Goal: Task Accomplishment & Management: Complete application form

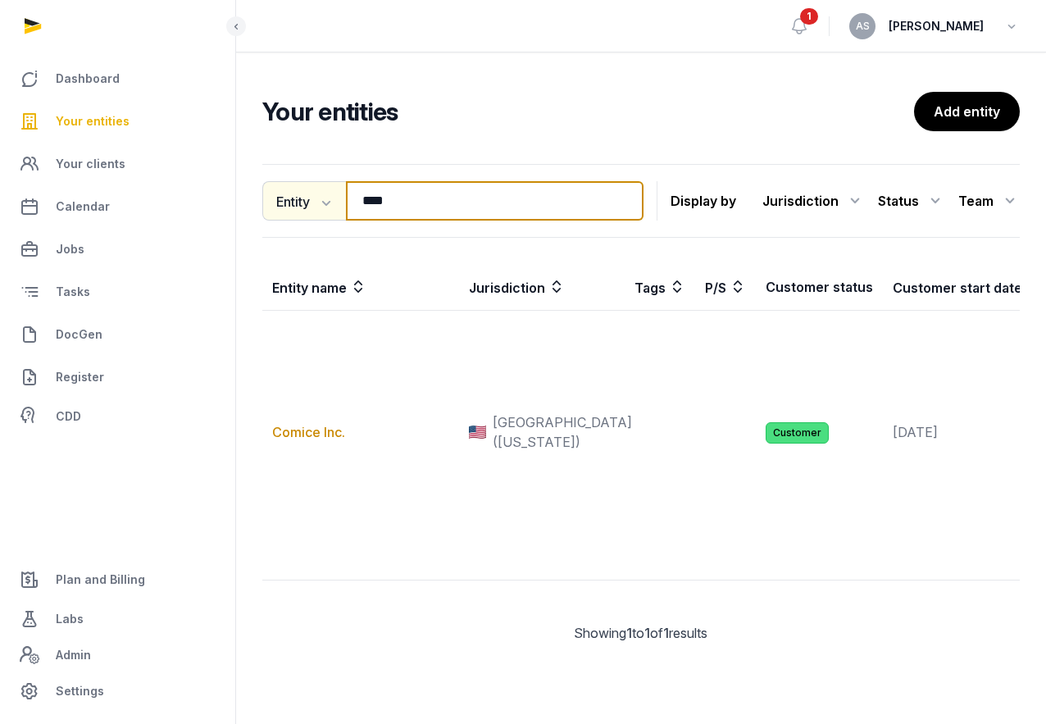
drag, startPoint x: 441, startPoint y: 193, endPoint x: 283, endPoint y: 189, distance: 158.3
click at [289, 189] on div "Entity Entity People Tags Services **** Search" at bounding box center [452, 200] width 381 height 39
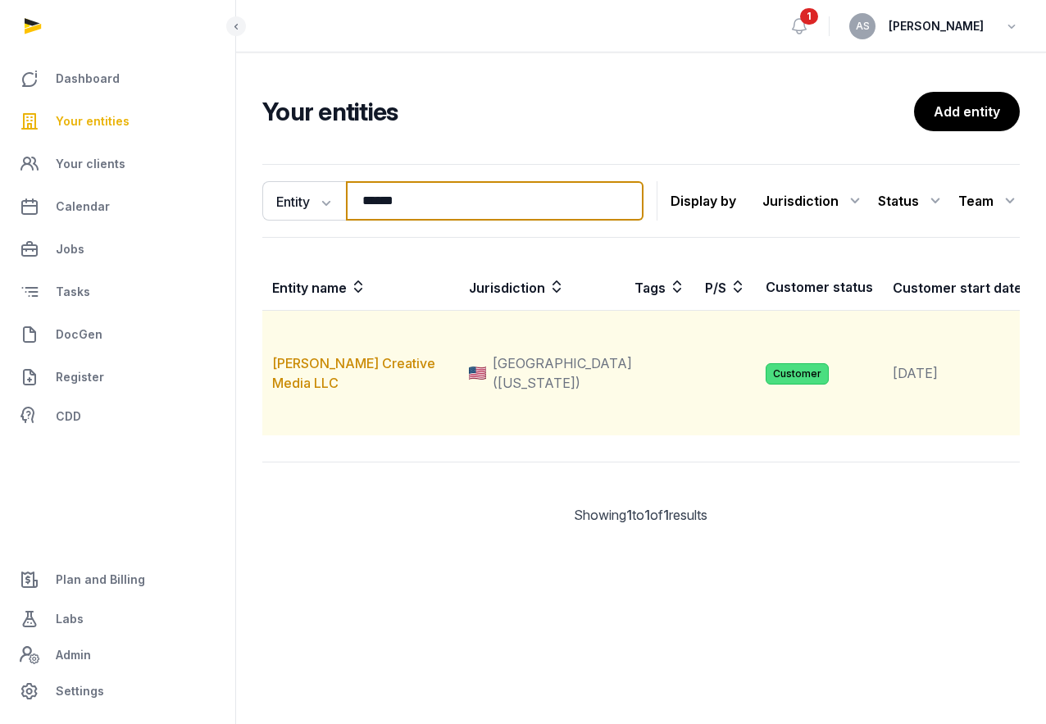
type input "******"
click at [334, 408] on td "[PERSON_NAME] Creative Media LLC" at bounding box center [360, 373] width 197 height 125
click at [334, 412] on td "[PERSON_NAME] Creative Media LLC" at bounding box center [360, 373] width 197 height 125
click at [334, 413] on td "[PERSON_NAME] Creative Media LLC" at bounding box center [360, 373] width 197 height 125
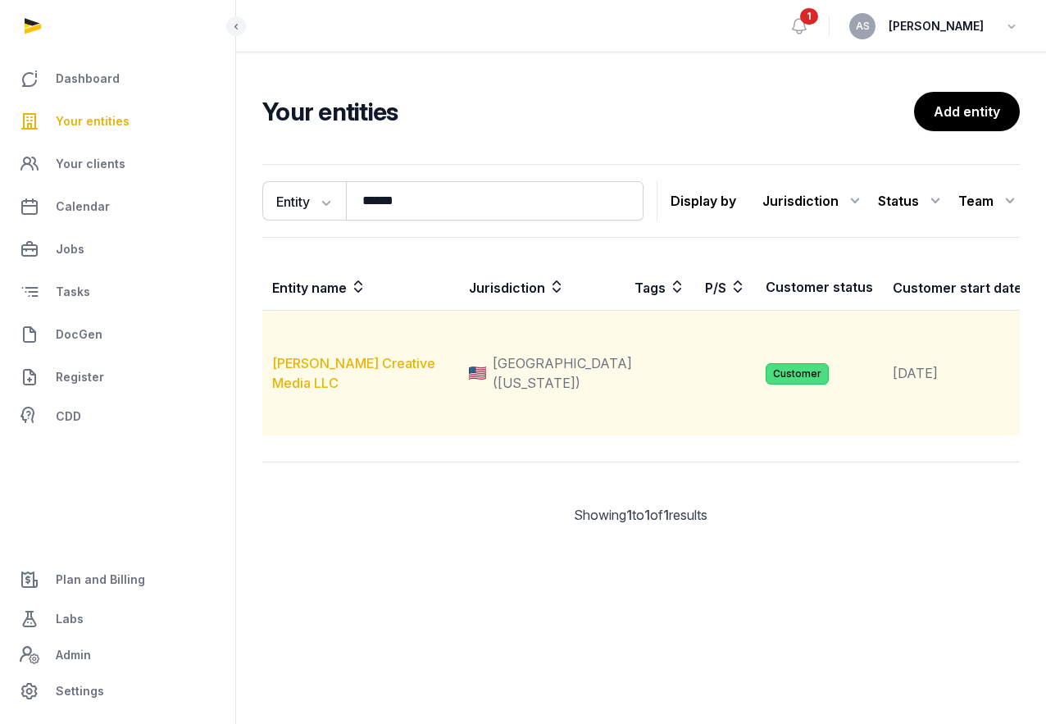
click at [327, 391] on link "[PERSON_NAME] Creative Media LLC" at bounding box center [353, 373] width 163 height 36
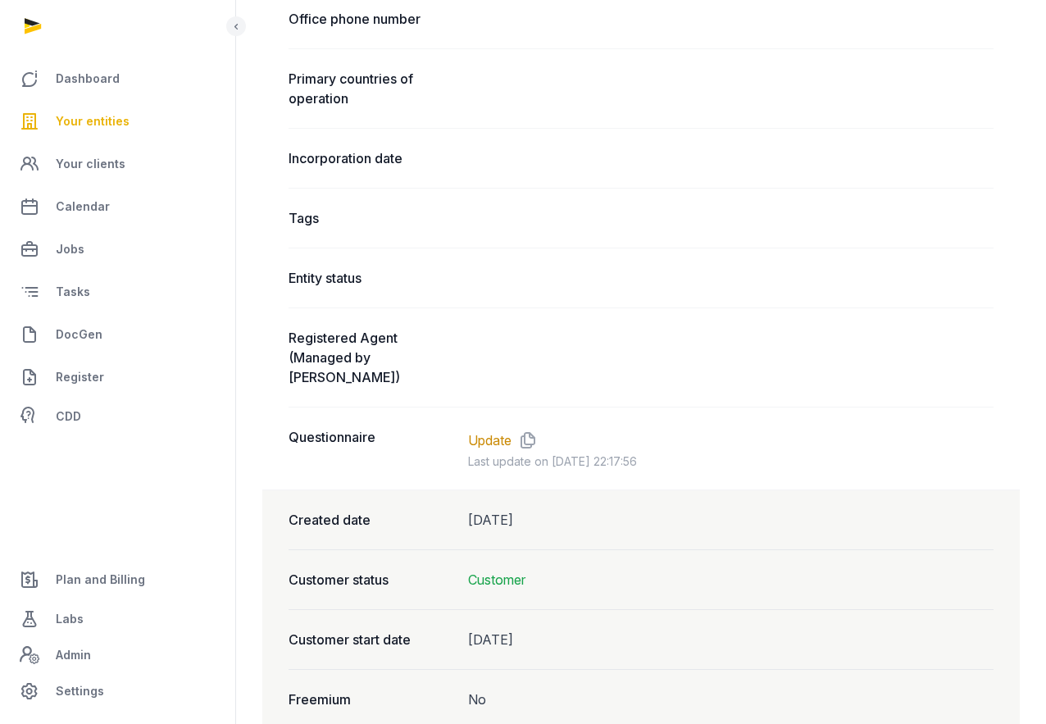
scroll to position [1039, 0]
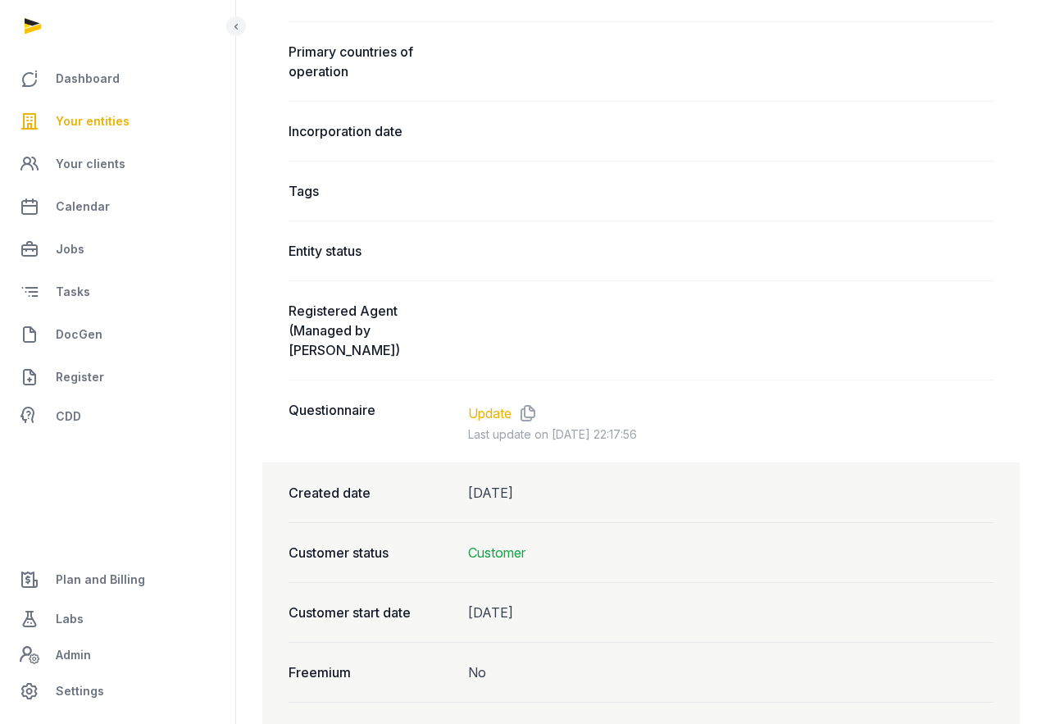
click at [502, 403] on link "Update" at bounding box center [489, 413] width 43 height 20
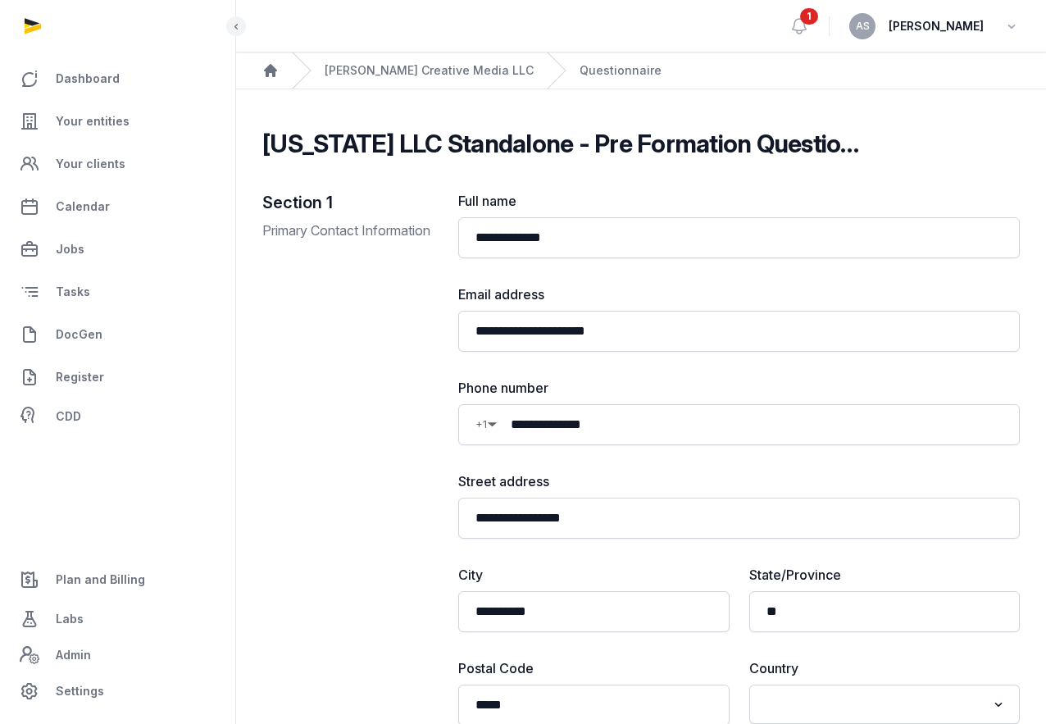
click at [938, 23] on span "[PERSON_NAME]" at bounding box center [936, 26] width 95 height 20
click at [1010, 38] on div "AS [PERSON_NAME]" at bounding box center [934, 26] width 171 height 26
click at [1010, 30] on icon "button" at bounding box center [1012, 26] width 16 height 23
click at [952, 88] on button "Sign out" at bounding box center [928, 94] width 184 height 30
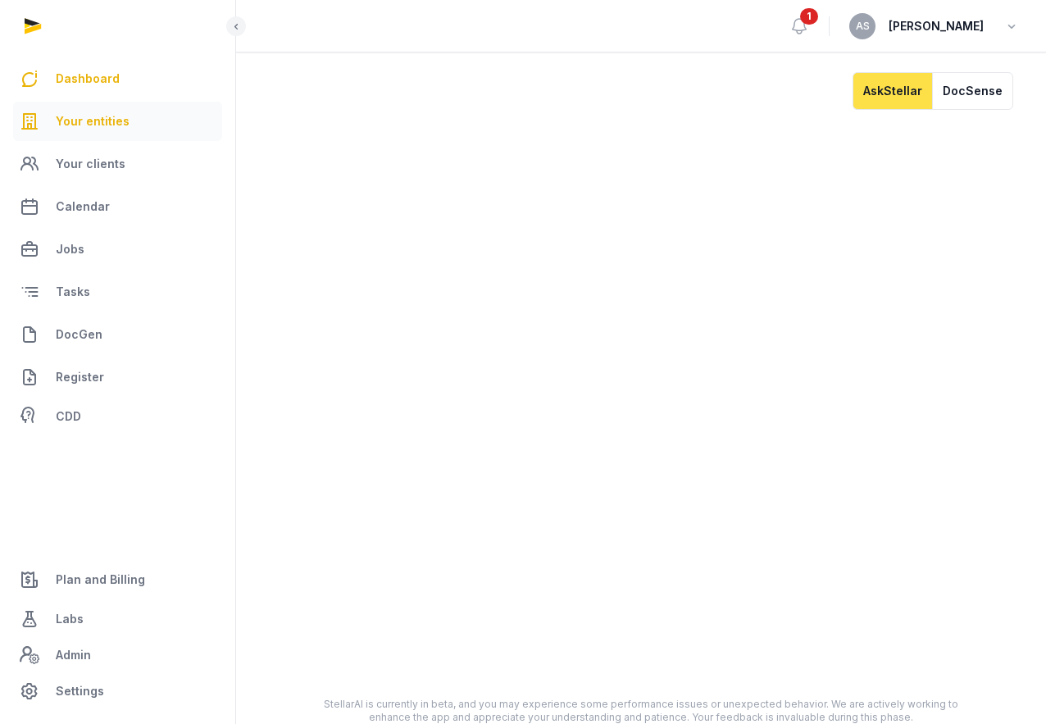
click at [112, 126] on span "Your entities" at bounding box center [93, 122] width 74 height 20
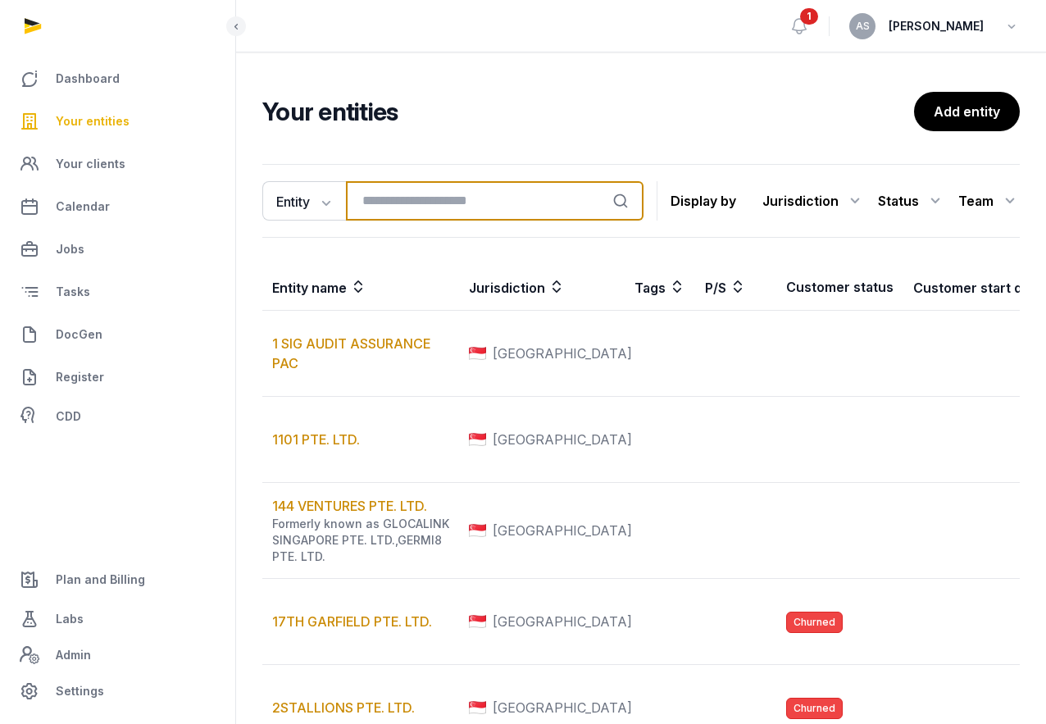
click at [412, 203] on input "search" at bounding box center [495, 200] width 298 height 39
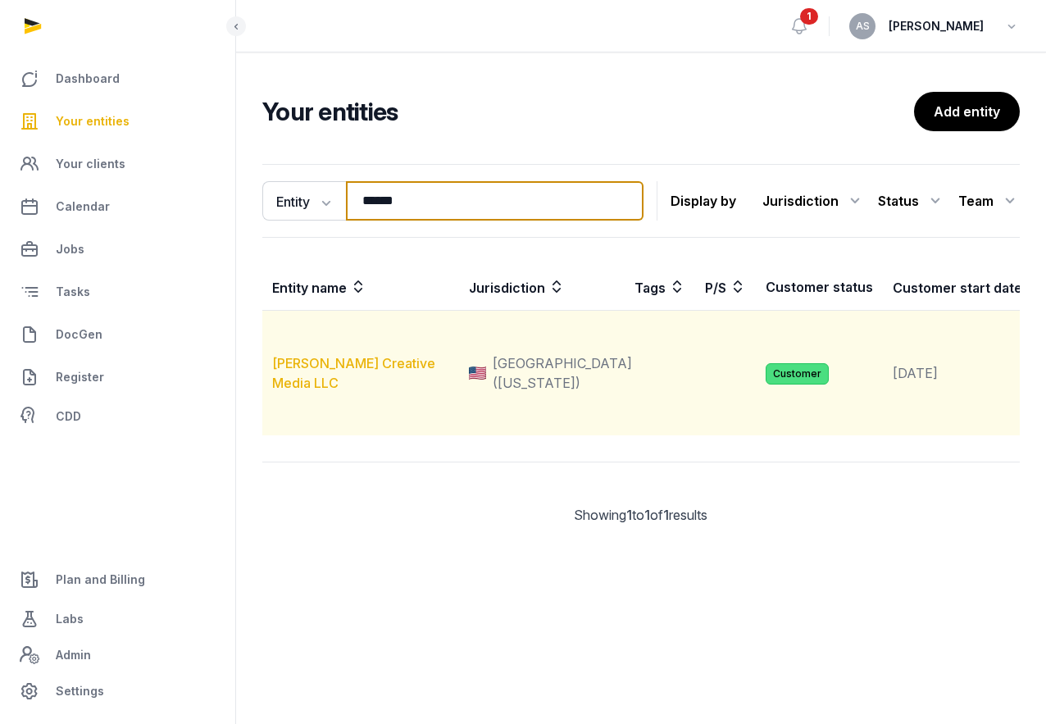
type input "******"
click at [340, 391] on link "[PERSON_NAME] Creative Media LLC" at bounding box center [353, 373] width 163 height 36
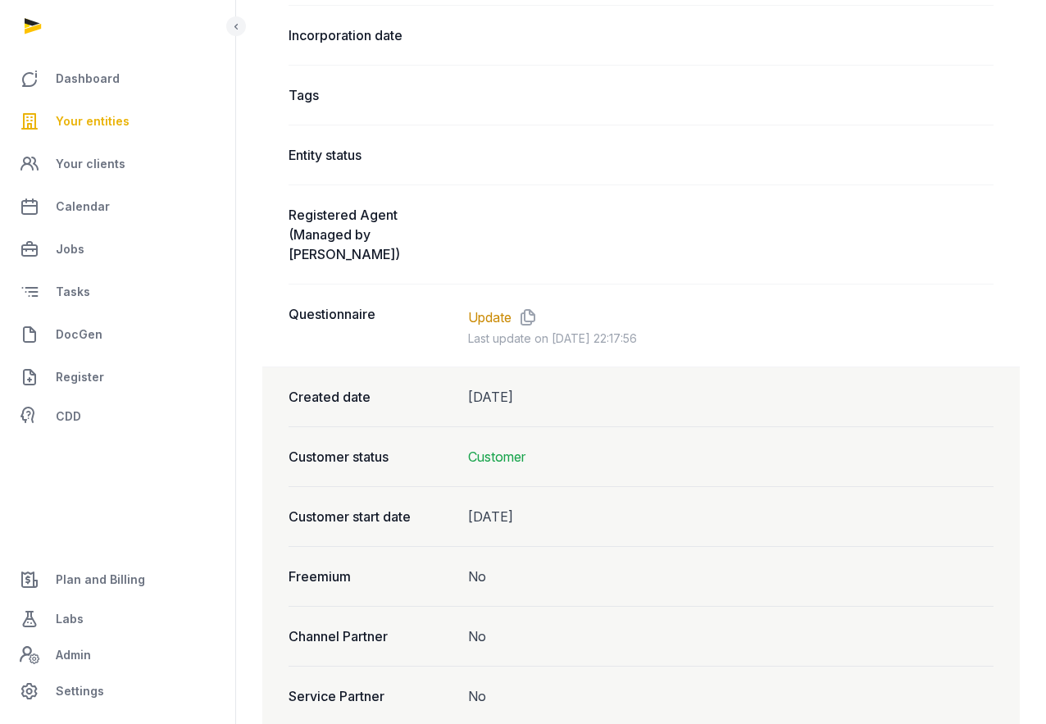
scroll to position [1149, 0]
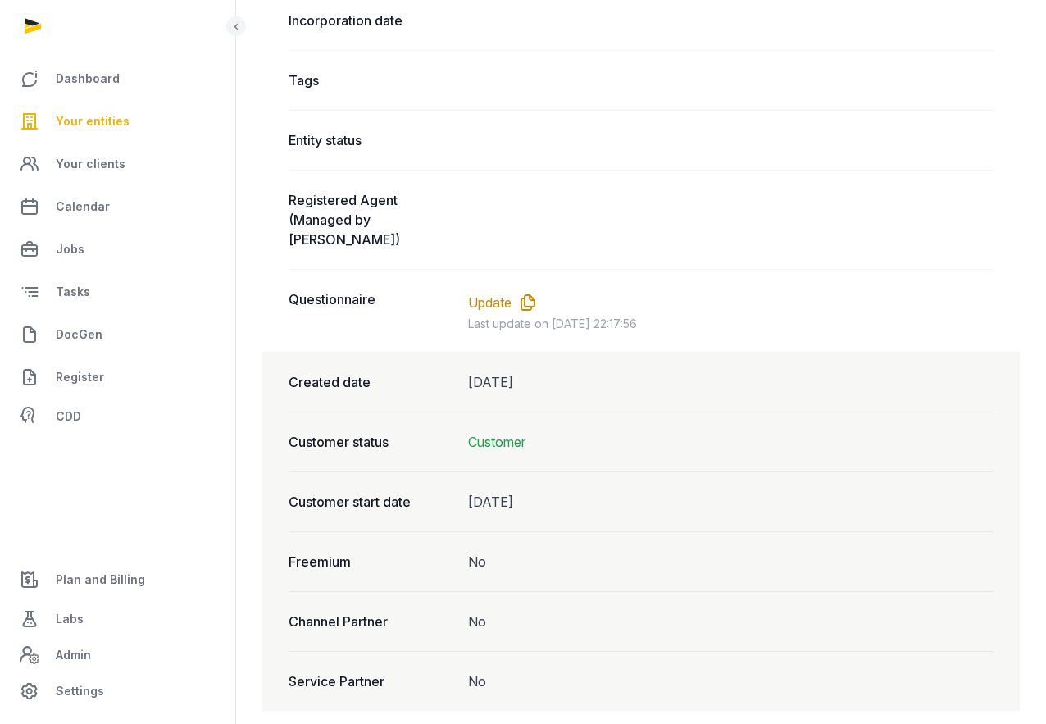
click at [534, 289] on icon at bounding box center [525, 302] width 26 height 26
click at [495, 293] on link "Update" at bounding box center [489, 303] width 43 height 20
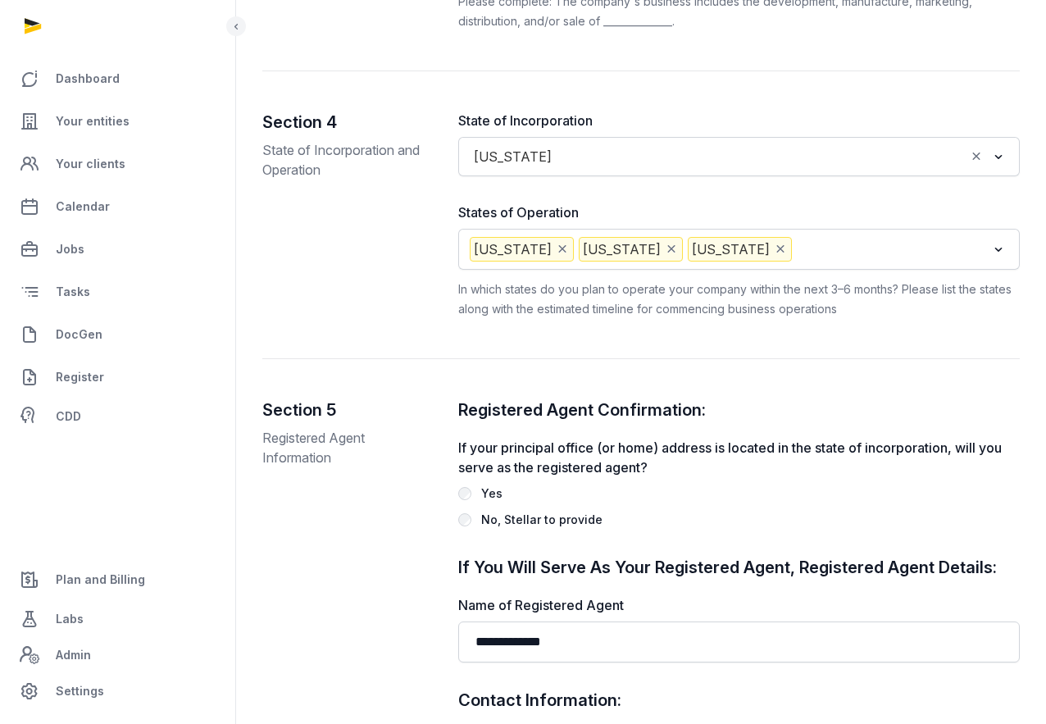
scroll to position [1882, 0]
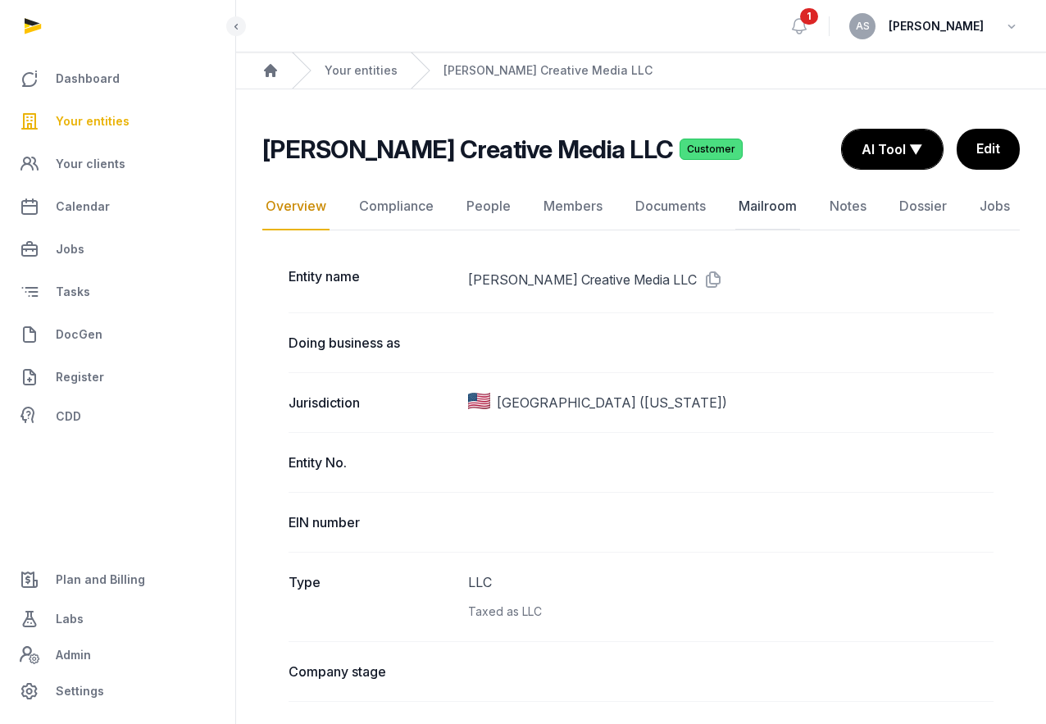
click at [778, 212] on link "Mailroom" at bounding box center [767, 207] width 65 height 48
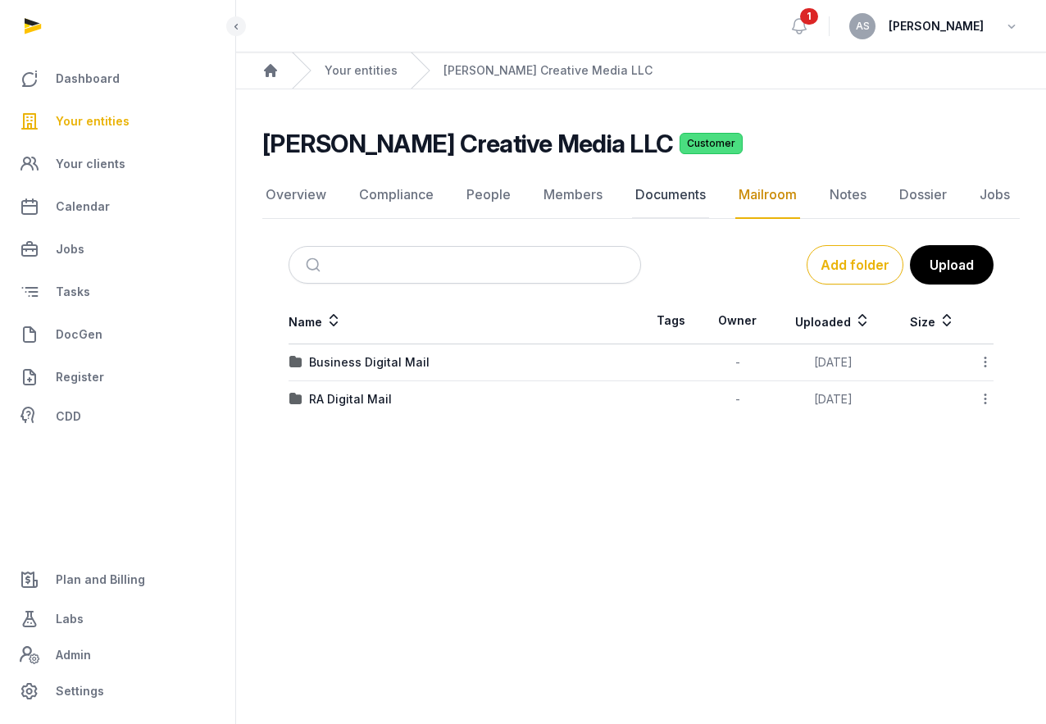
click at [683, 205] on link "Documents" at bounding box center [670, 195] width 77 height 48
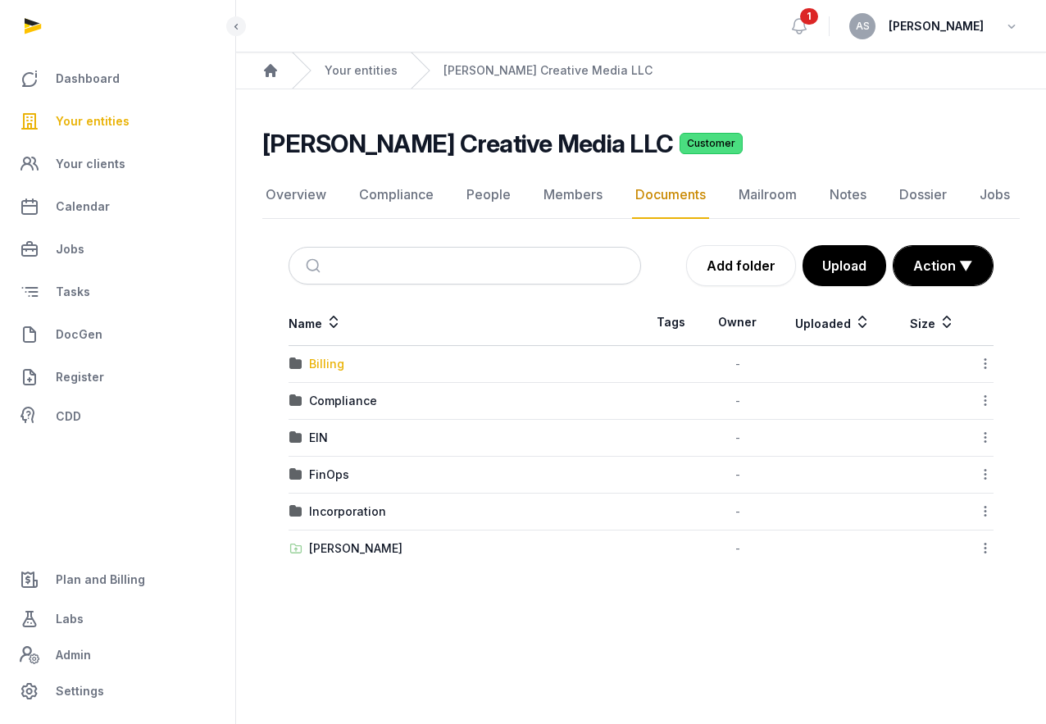
click at [325, 364] on div "Billing" at bounding box center [326, 364] width 35 height 16
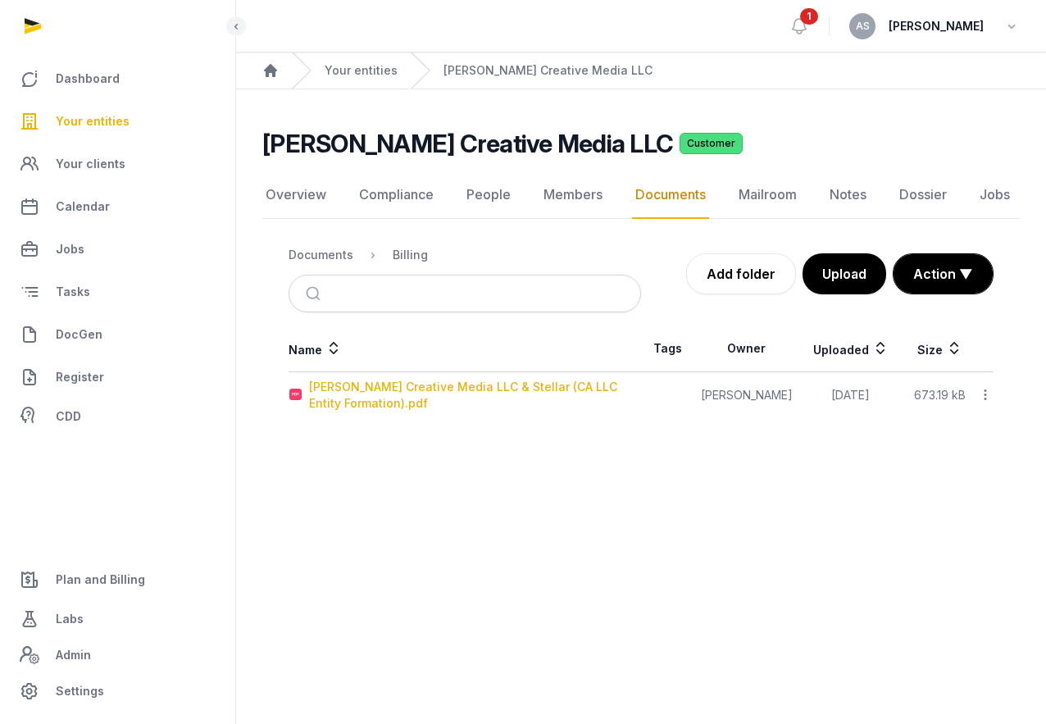
click at [415, 384] on div "Lipson Creative Media LLC & Stellar (CA LLC Entity Formation).pdf" at bounding box center [474, 395] width 331 height 33
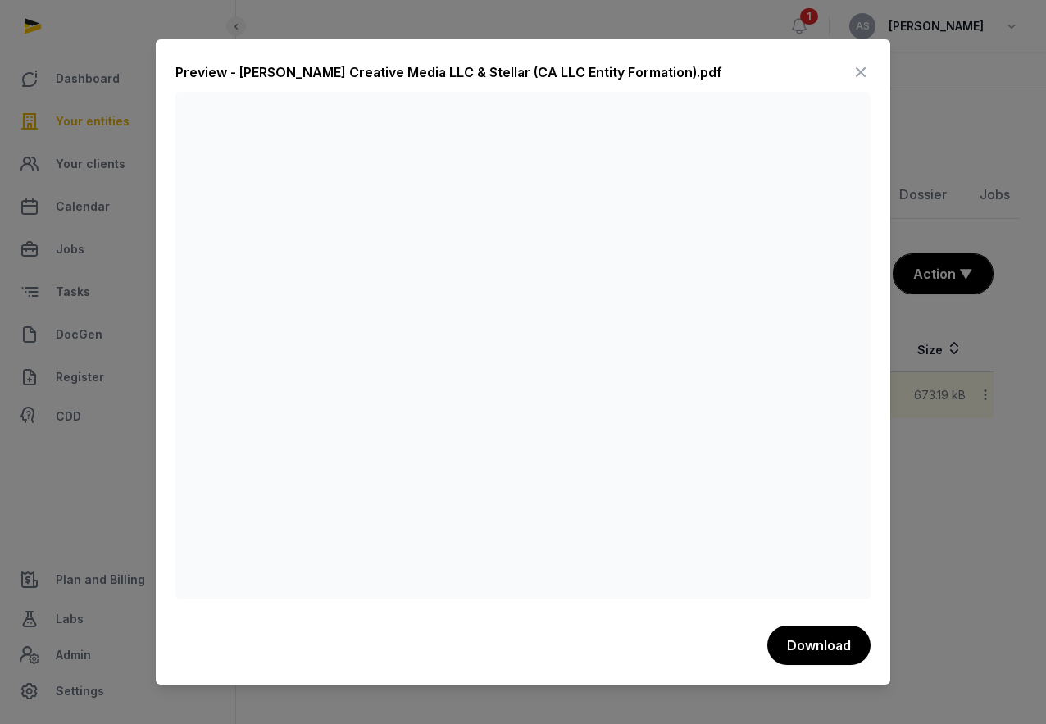
click at [852, 68] on icon at bounding box center [861, 72] width 20 height 26
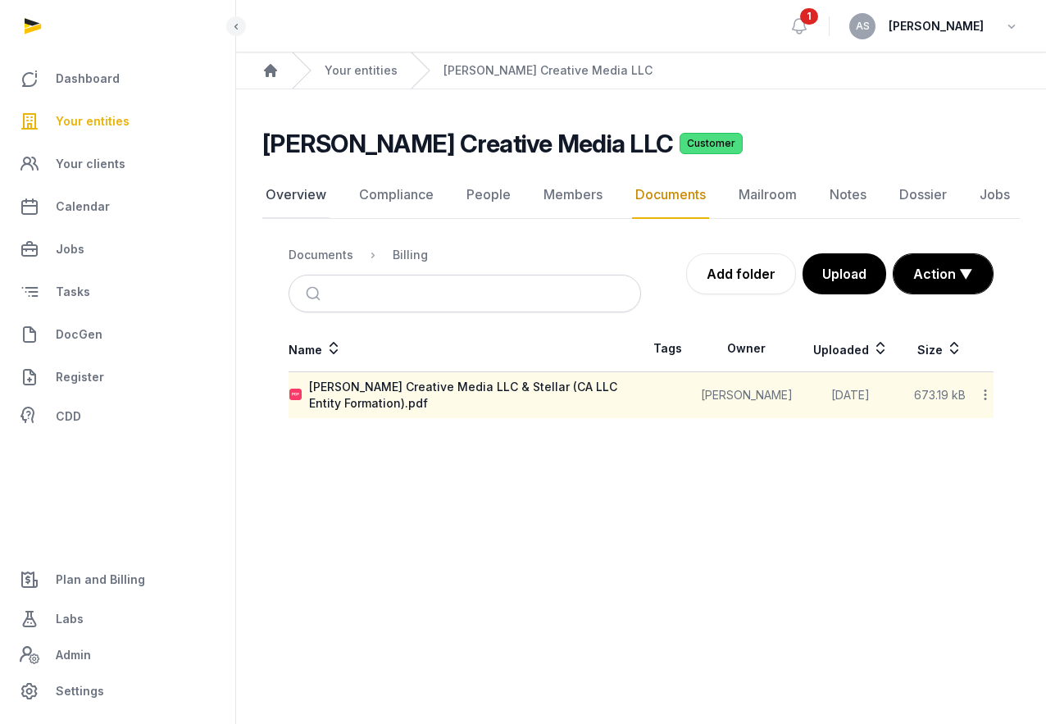
click at [303, 195] on link "Overview" at bounding box center [295, 195] width 67 height 48
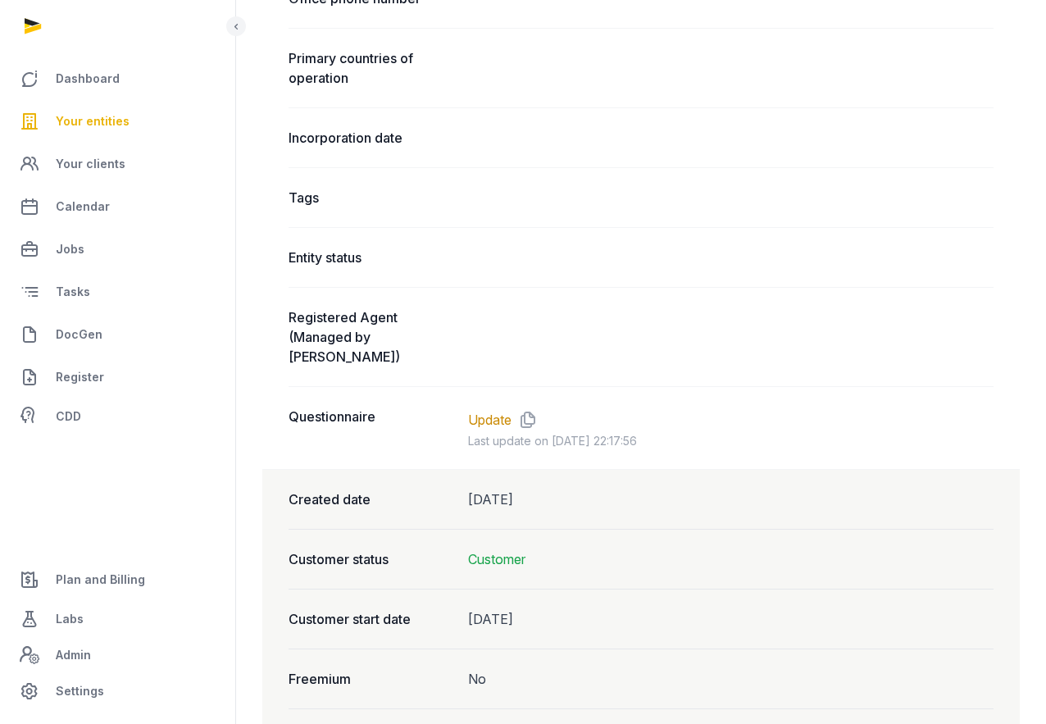
scroll to position [1109, 0]
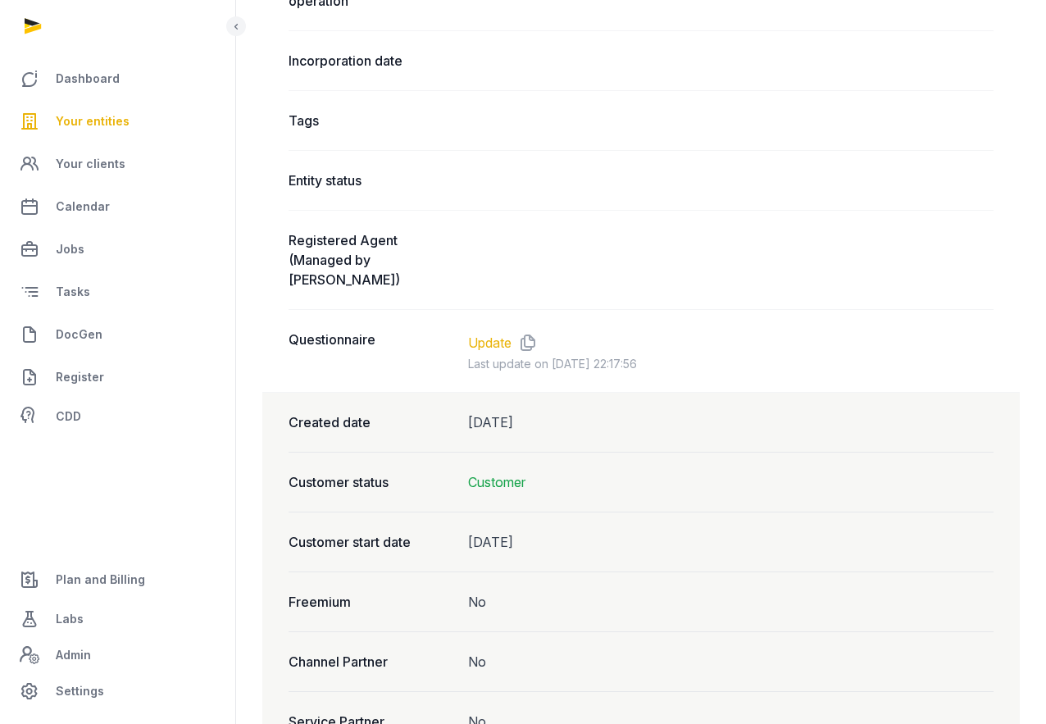
click at [494, 333] on link "Update" at bounding box center [489, 343] width 43 height 20
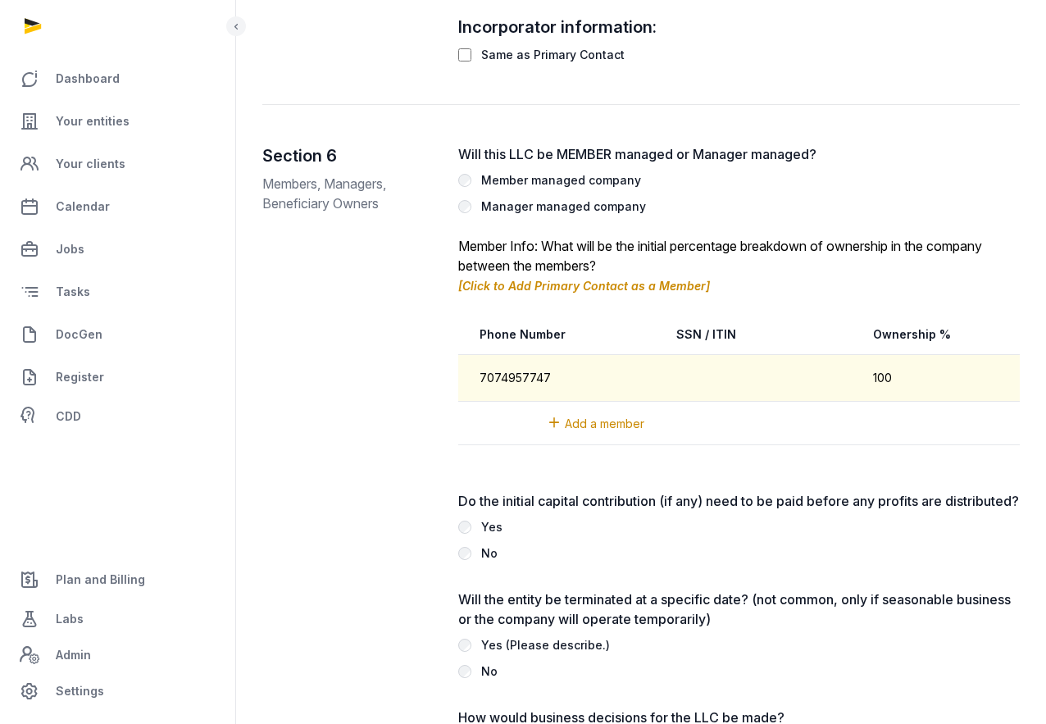
scroll to position [0, 581]
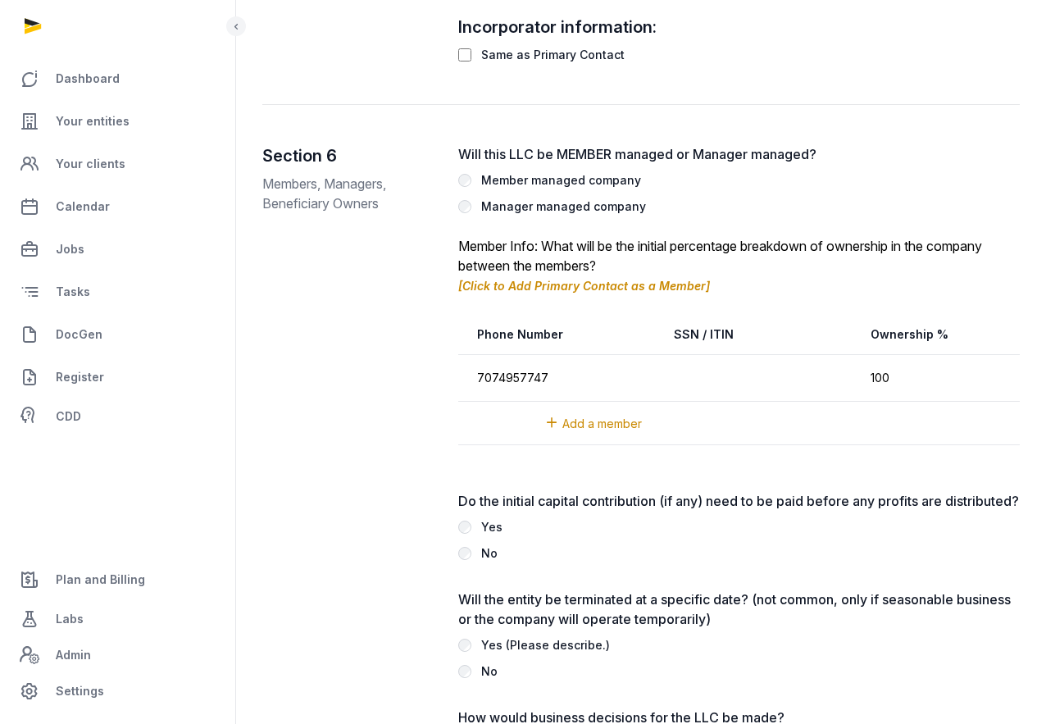
drag, startPoint x: 678, startPoint y: 316, endPoint x: 755, endPoint y: 315, distance: 77.1
click at [753, 316] on th "SSN / ITIN" at bounding box center [762, 335] width 197 height 40
click at [767, 294] on div "Section 6 Members, Managers, Beneficiary Owners Will this LLC be MEMBER managed…" at bounding box center [641, 620] width 758 height 953
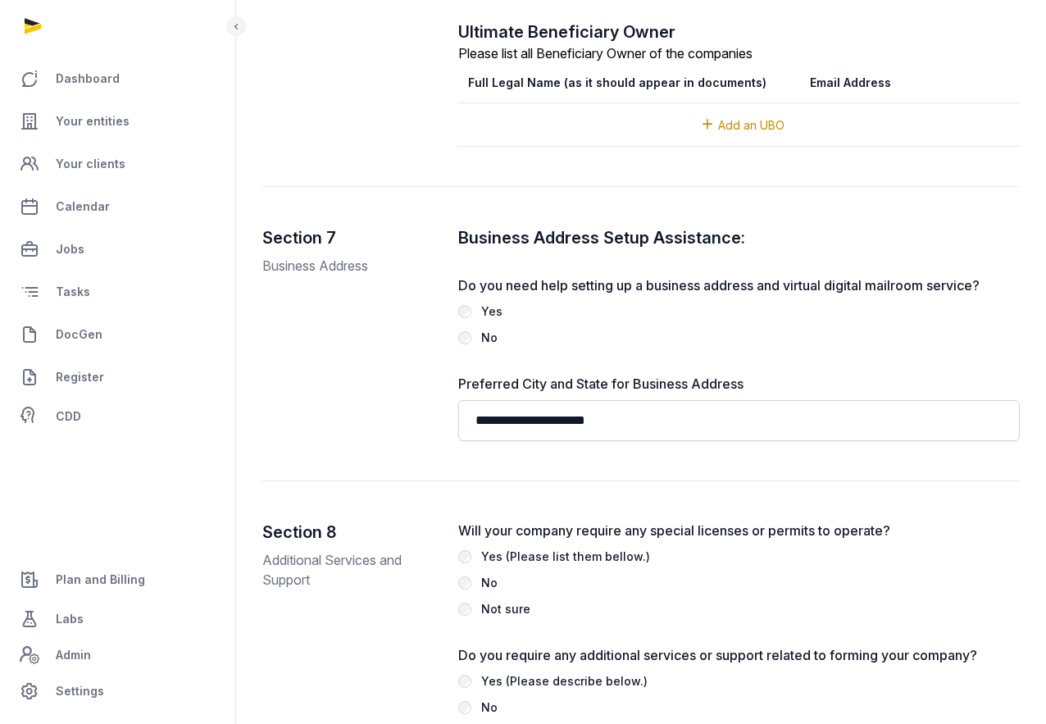
scroll to position [3815, 0]
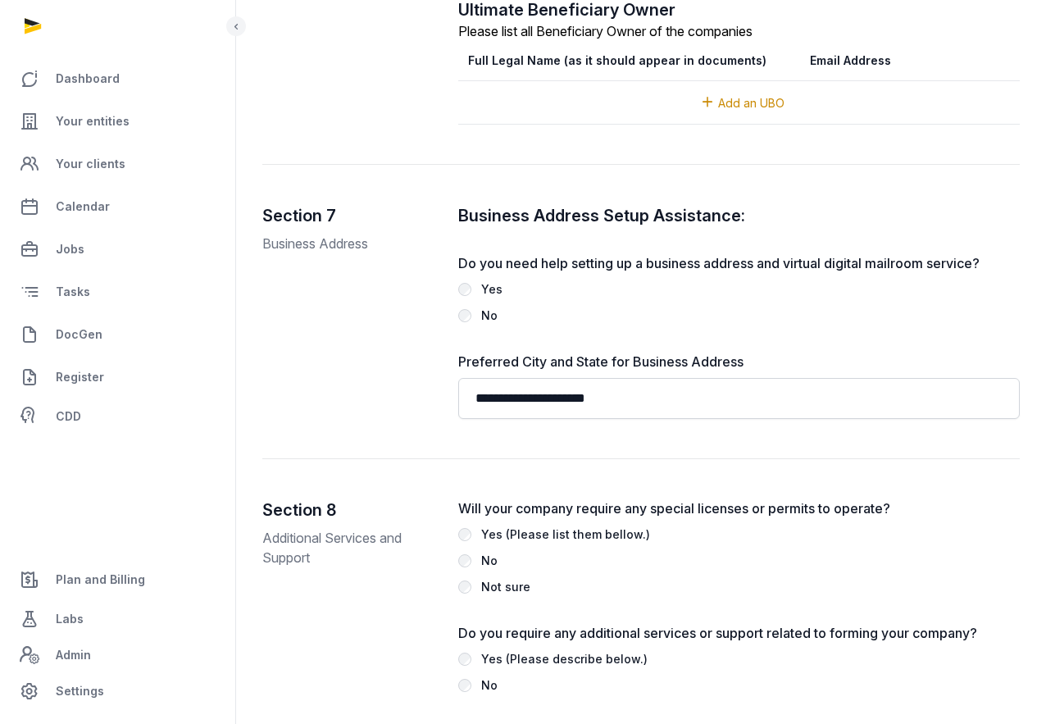
click at [524, 280] on label "Yes" at bounding box center [739, 290] width 562 height 20
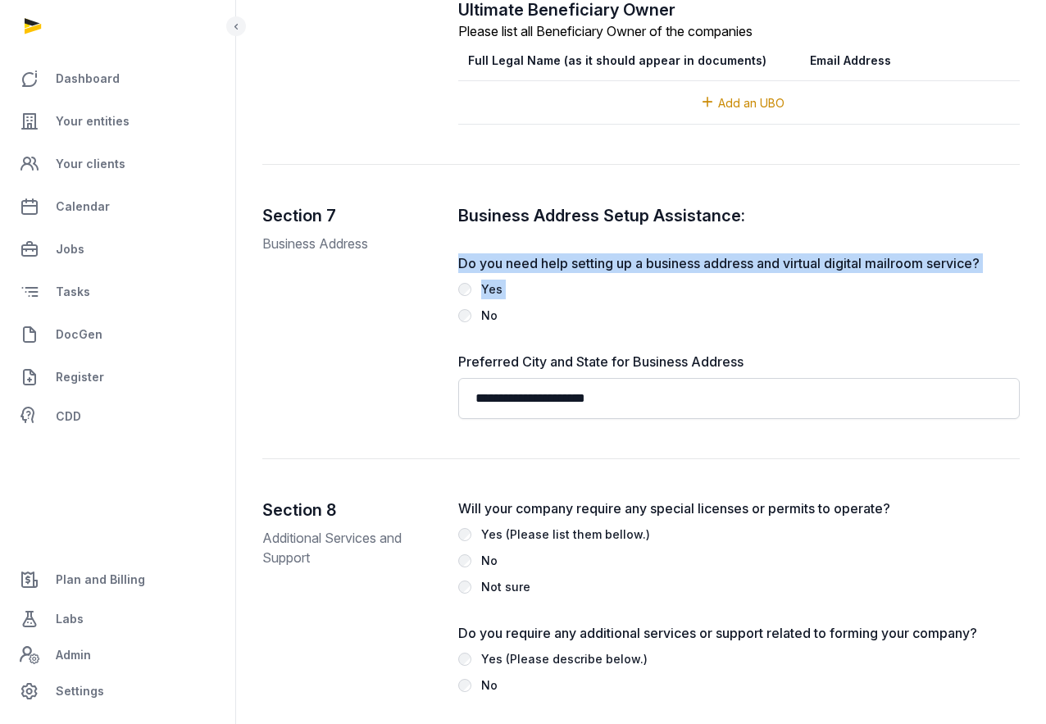
drag, startPoint x: 517, startPoint y: 273, endPoint x: 455, endPoint y: 235, distance: 72.8
click at [455, 235] on div "**********" at bounding box center [641, 331] width 758 height 255
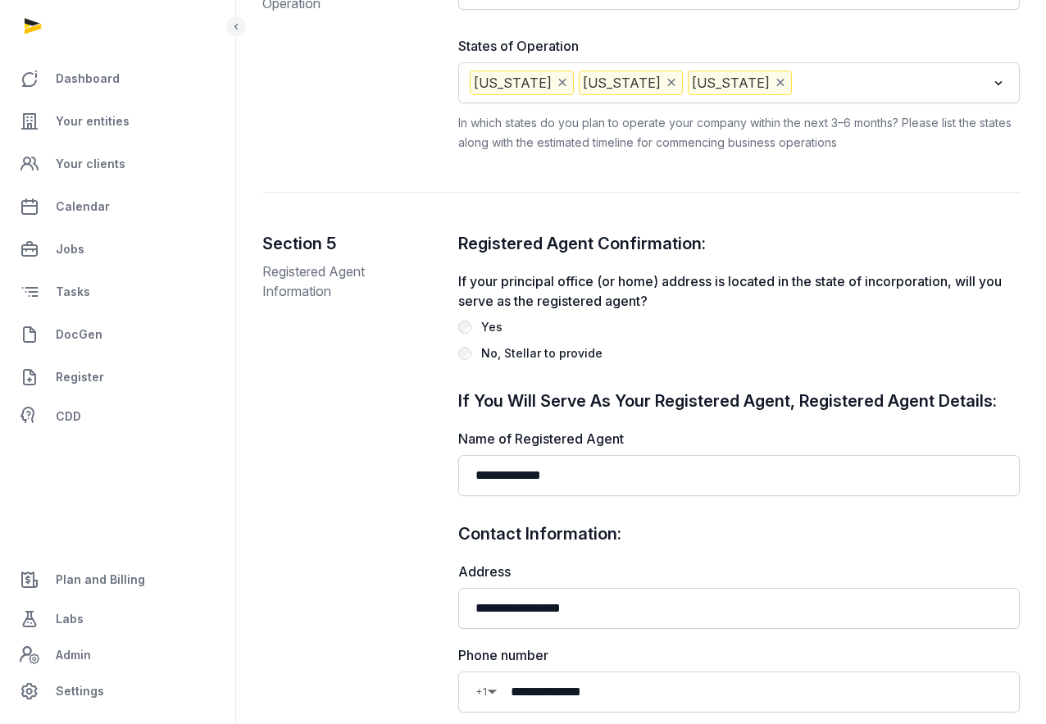
scroll to position [2118, 0]
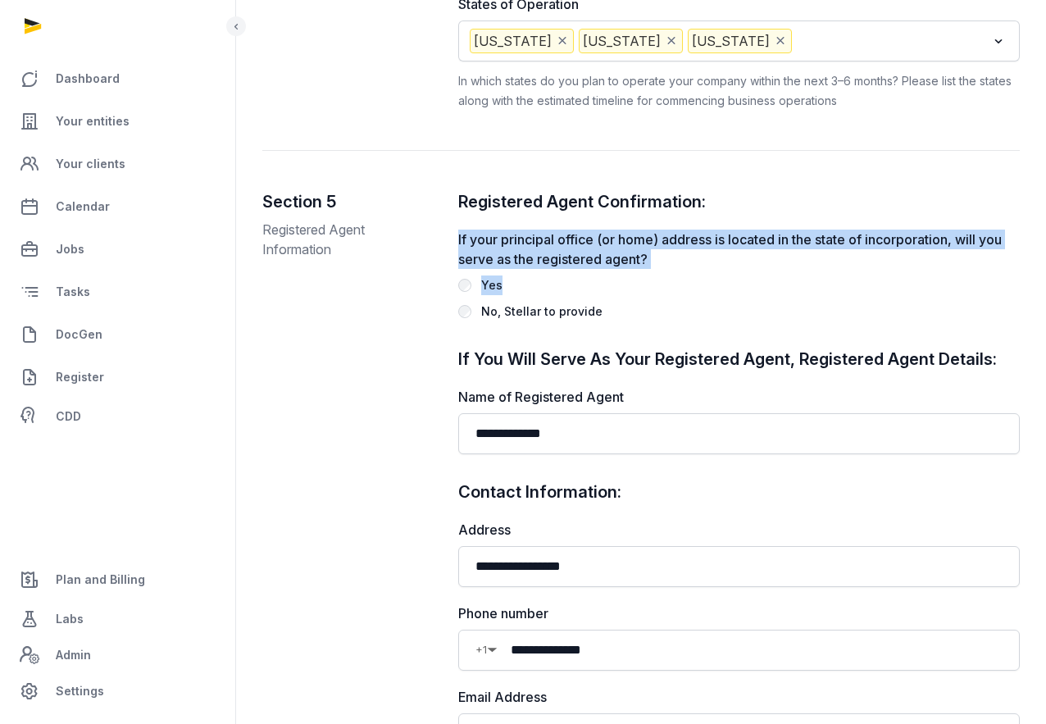
drag, startPoint x: 458, startPoint y: 209, endPoint x: 694, endPoint y: 253, distance: 240.9
click at [695, 254] on div "**********" at bounding box center [641, 530] width 758 height 680
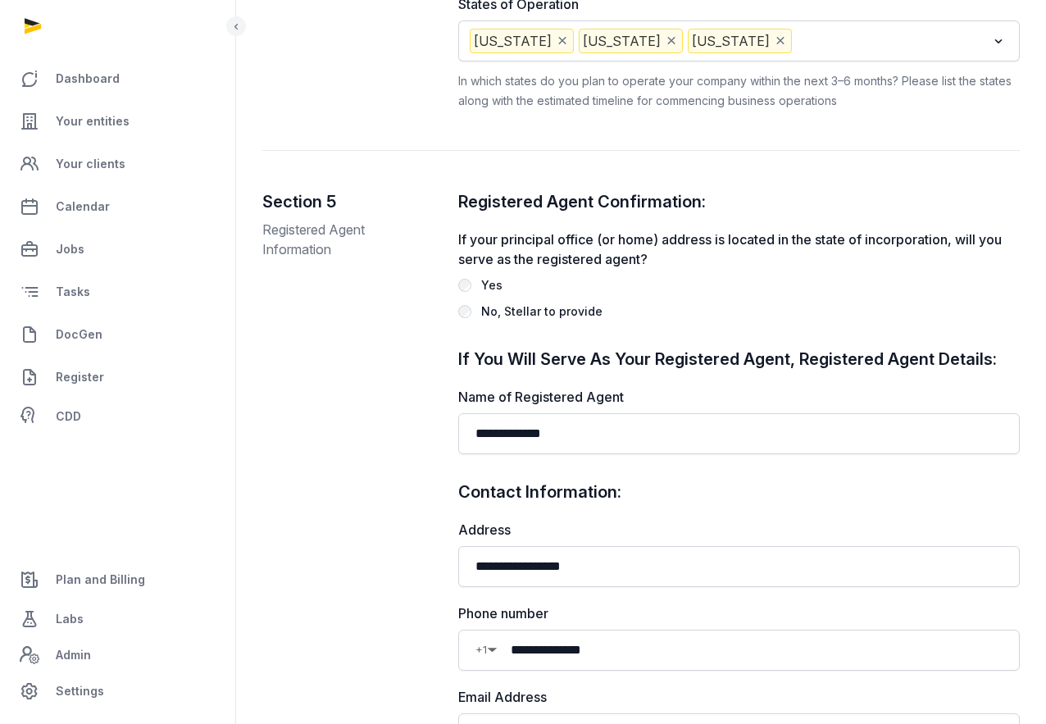
click at [696, 275] on label "Yes" at bounding box center [739, 285] width 562 height 20
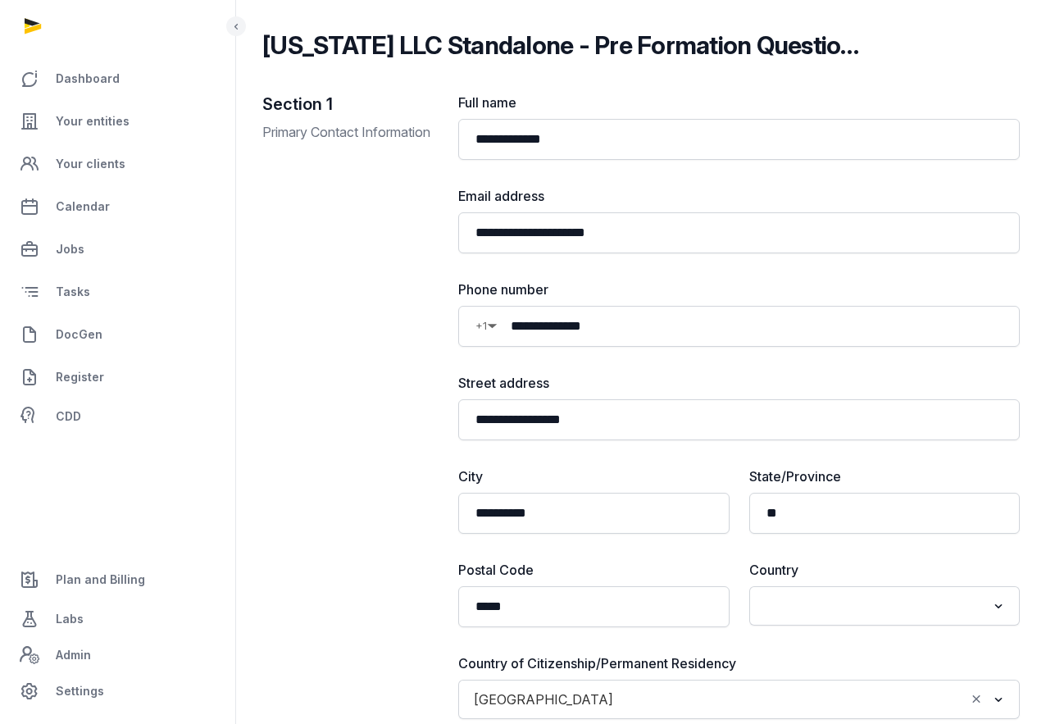
scroll to position [0, 0]
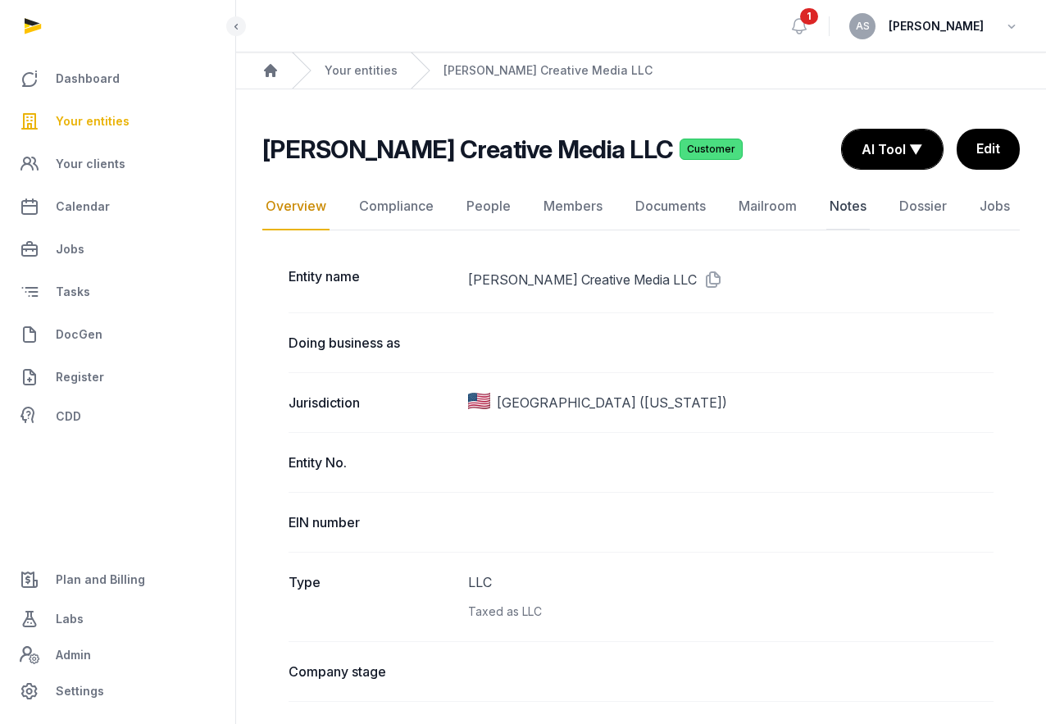
click at [831, 202] on link "Notes" at bounding box center [847, 207] width 43 height 48
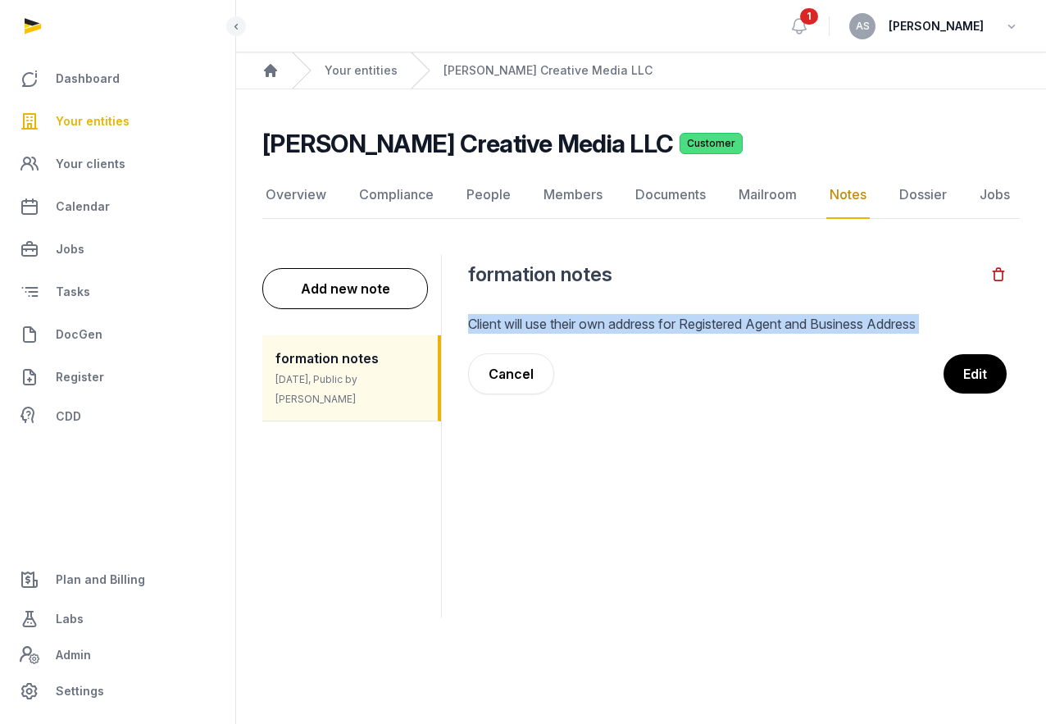
drag, startPoint x: 453, startPoint y: 330, endPoint x: 966, endPoint y: 344, distance: 513.4
click at [966, 344] on div "Add new note formation notes 3 days ago, Public by Helen Foo Back formation not…" at bounding box center [641, 436] width 758 height 402
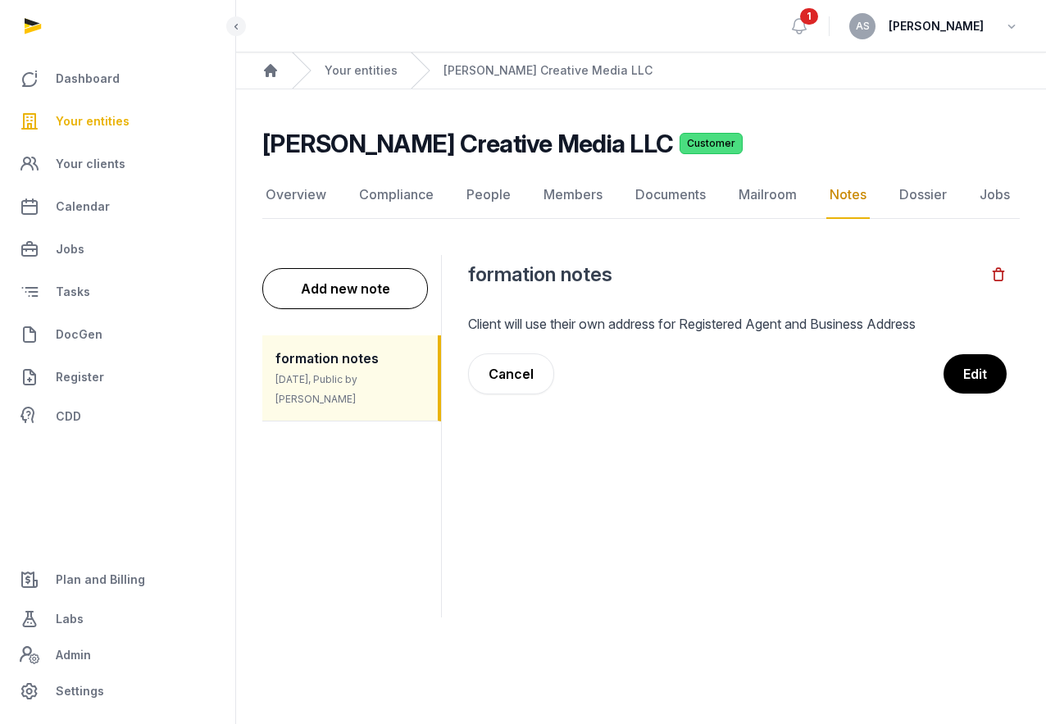
click at [840, 274] on h2 "formation notes" at bounding box center [729, 275] width 522 height 26
click at [312, 188] on link "Overview" at bounding box center [295, 195] width 67 height 48
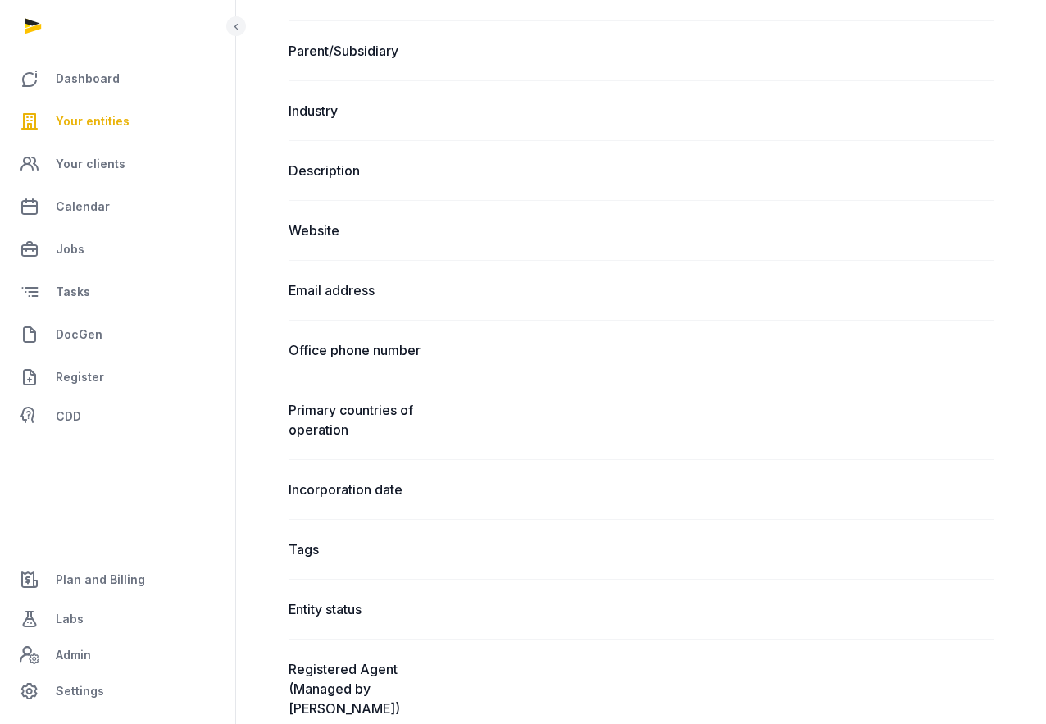
scroll to position [899, 0]
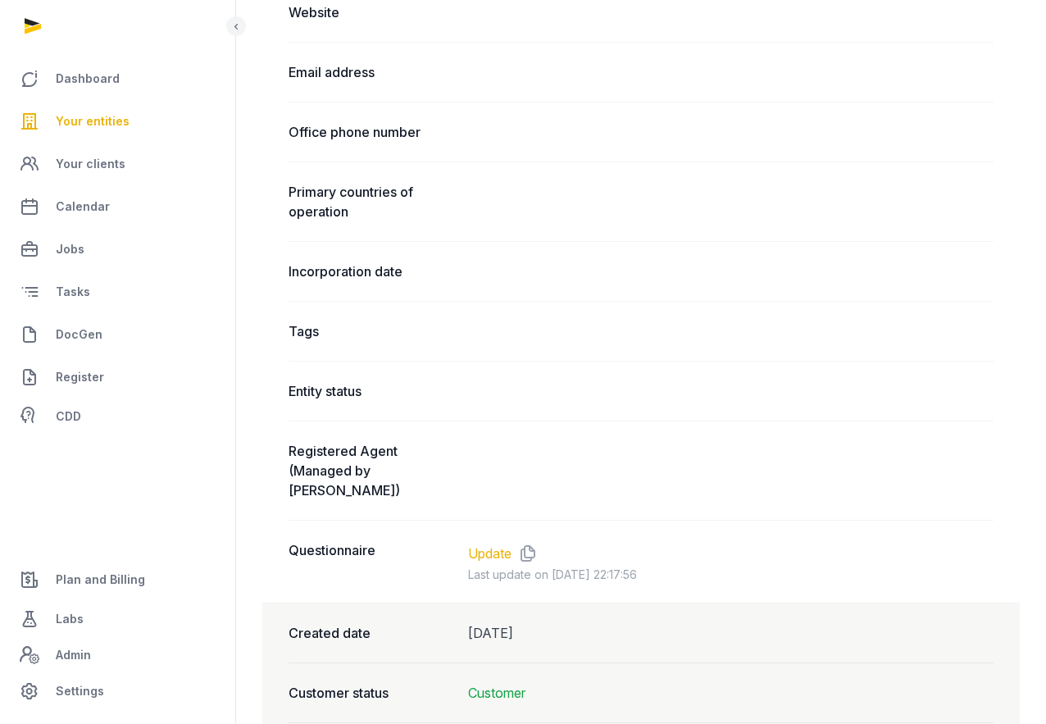
click at [485, 544] on link "Update" at bounding box center [489, 554] width 43 height 20
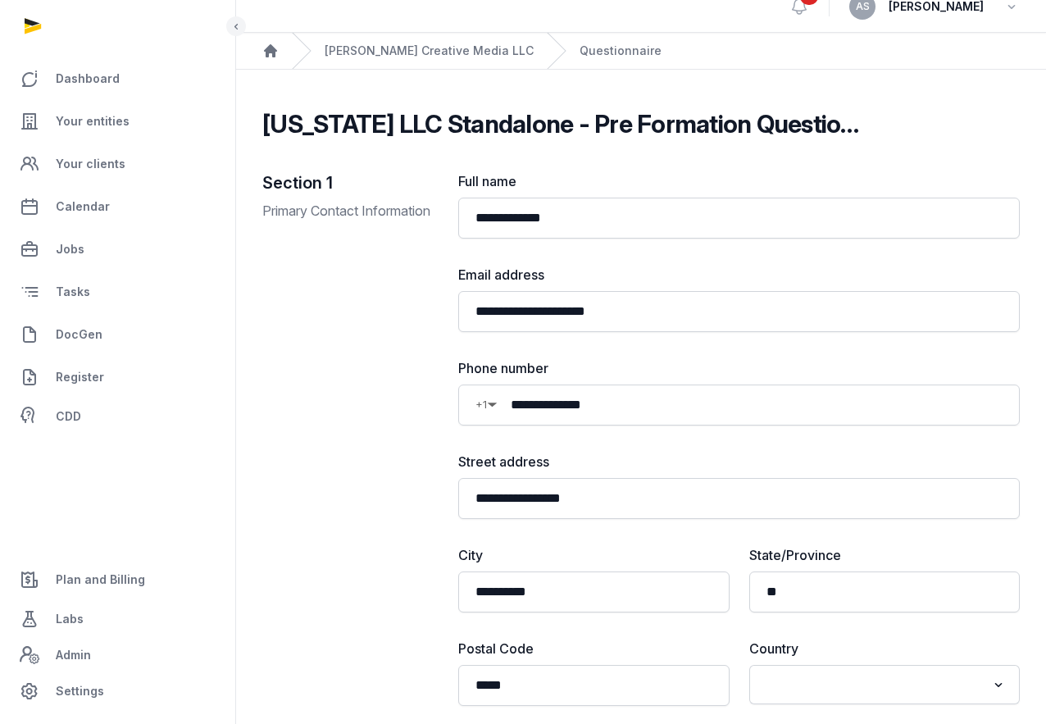
scroll to position [24, 0]
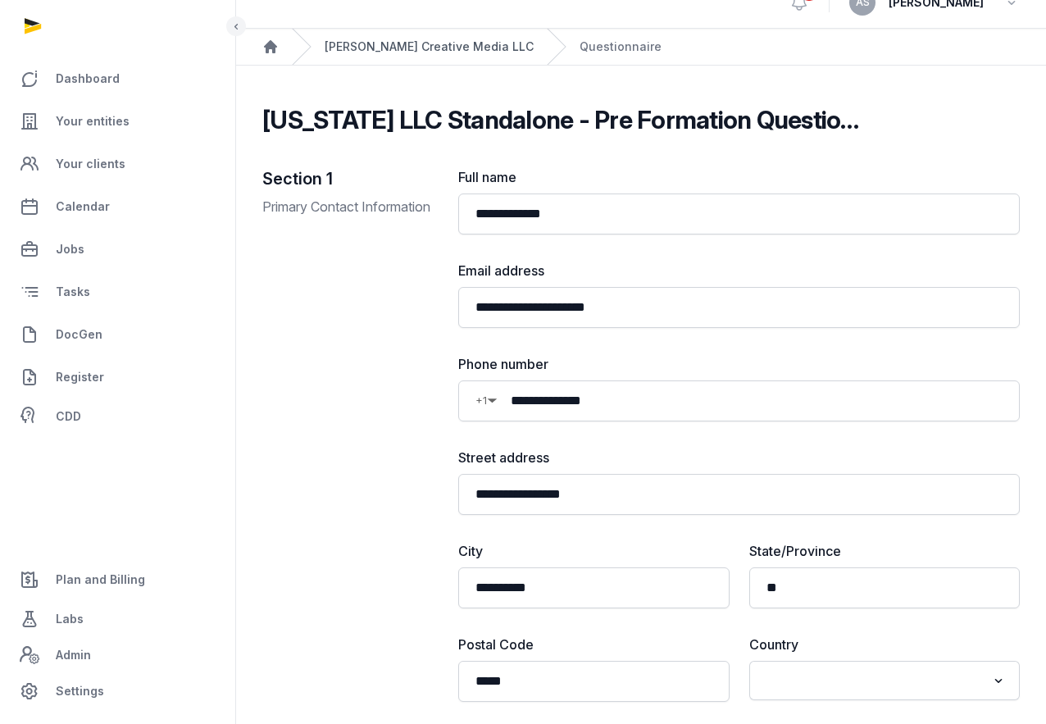
click at [398, 47] on link "[PERSON_NAME] Creative Media LLC" at bounding box center [429, 47] width 209 height 16
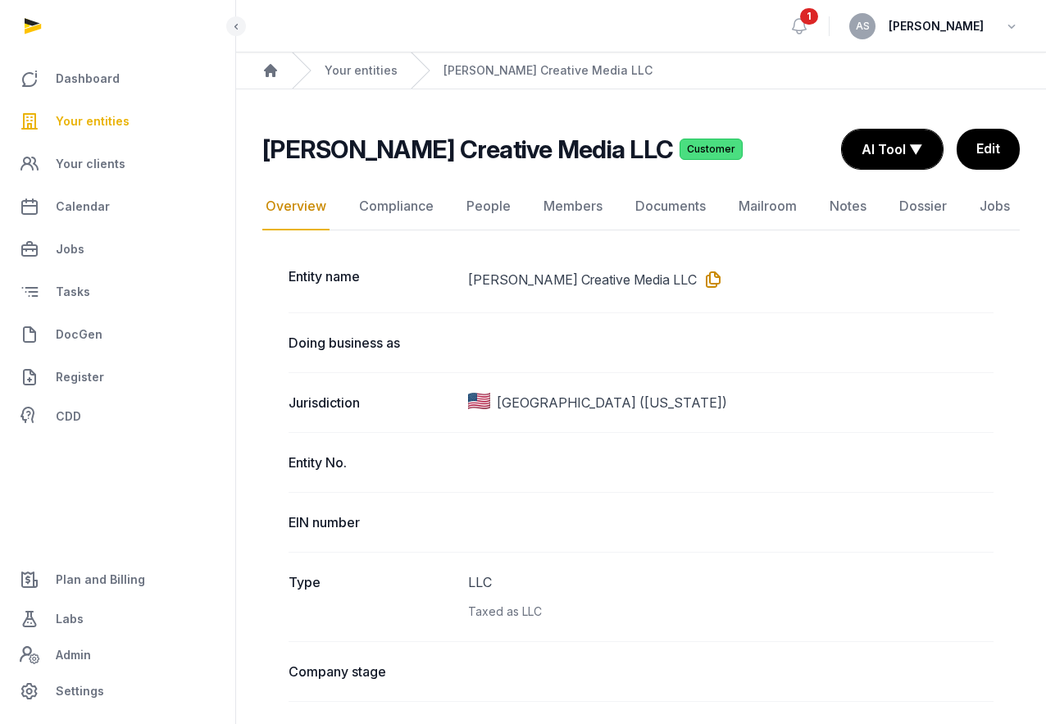
click at [697, 283] on icon at bounding box center [710, 279] width 26 height 26
drag, startPoint x: 632, startPoint y: 280, endPoint x: 479, endPoint y: 275, distance: 153.4
click at [479, 275] on dd "Lipson Creative Media LLC Copied!" at bounding box center [731, 279] width 526 height 26
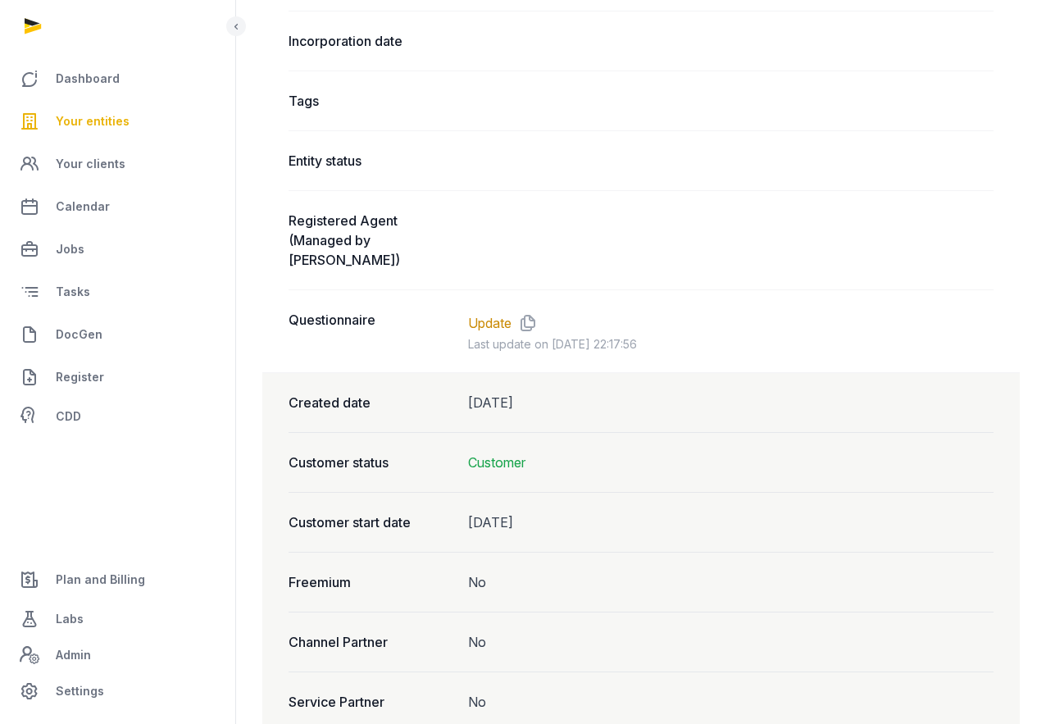
scroll to position [1149, 0]
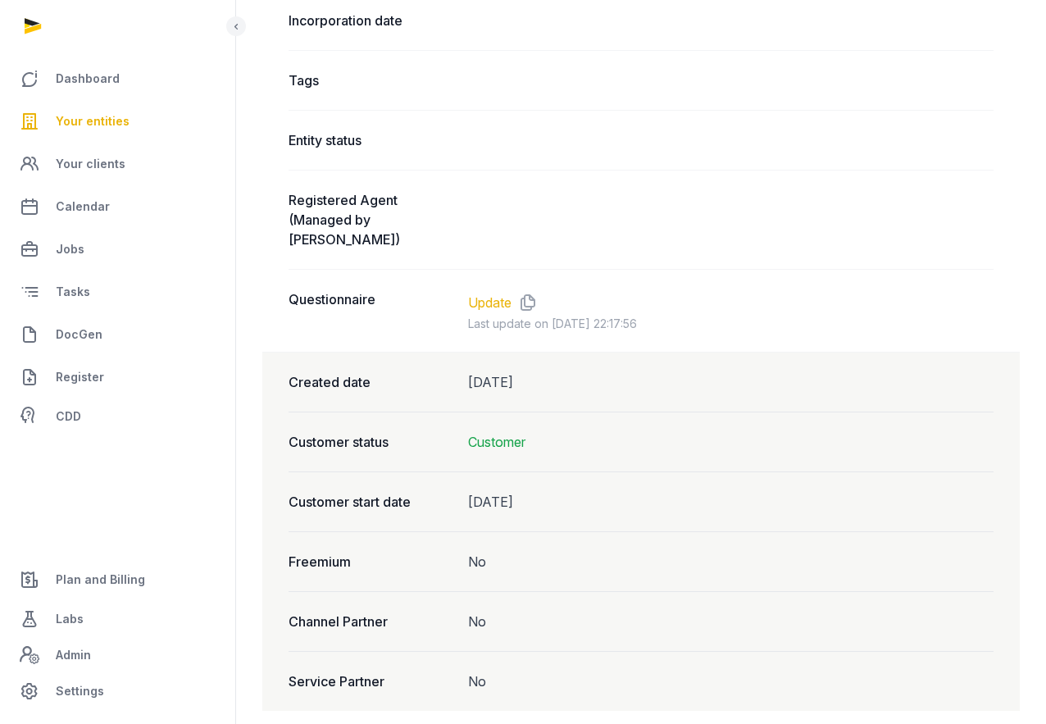
click at [496, 293] on link "Update" at bounding box center [489, 303] width 43 height 20
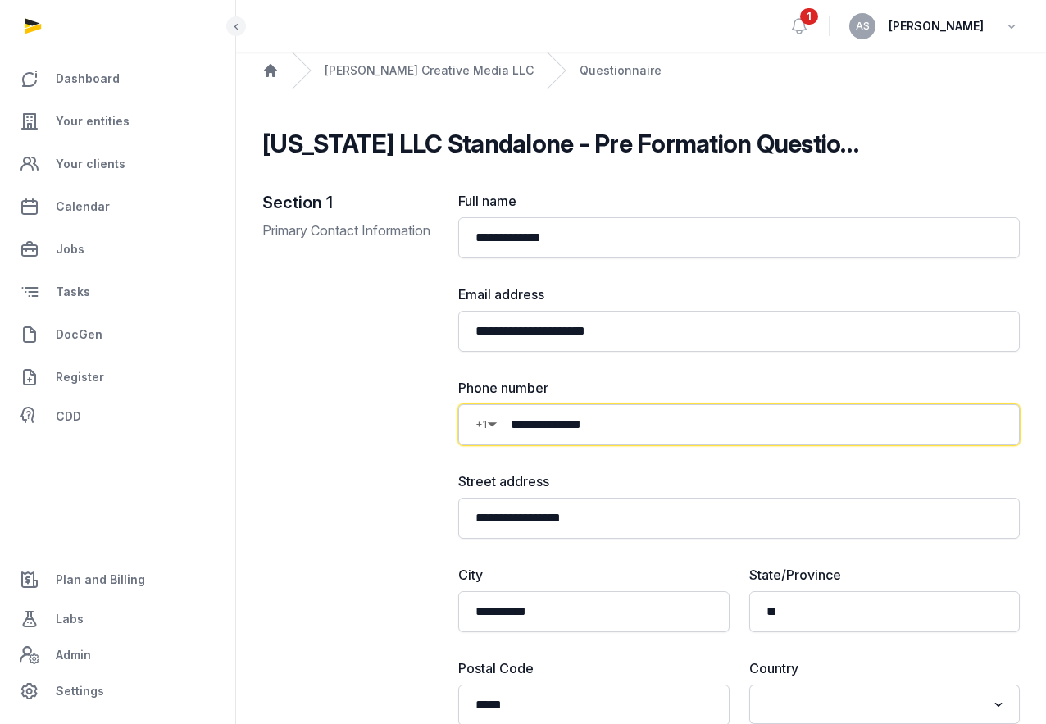
drag, startPoint x: 618, startPoint y: 423, endPoint x: 508, endPoint y: 426, distance: 109.9
click at [508, 426] on input "**********" at bounding box center [750, 425] width 505 height 20
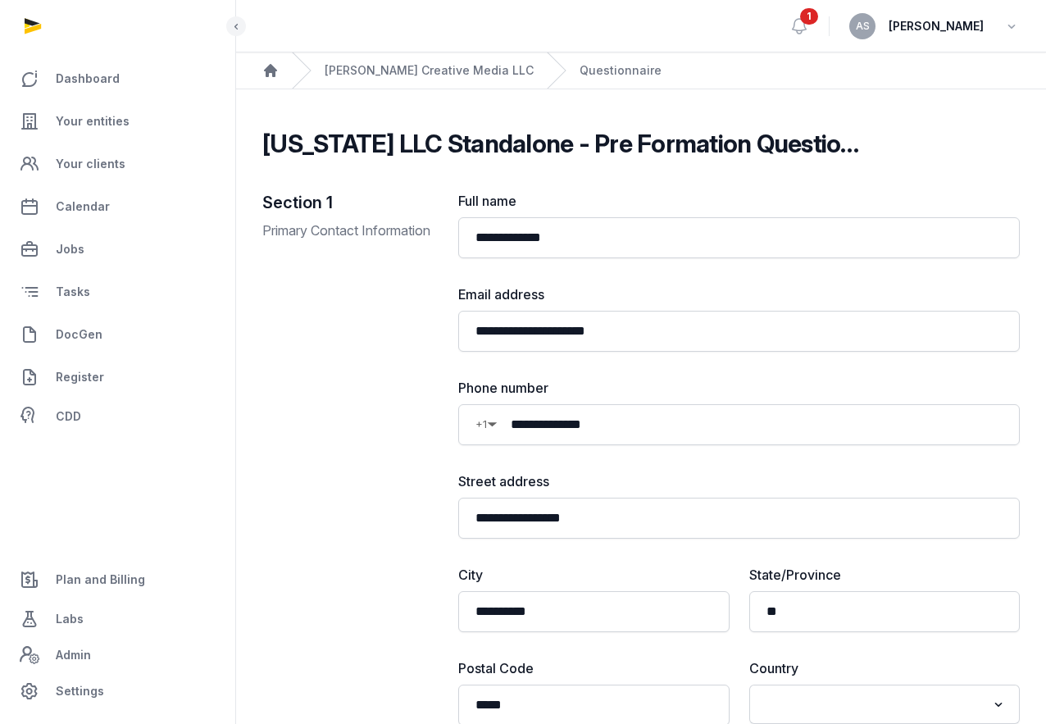
click at [428, 323] on div "Section 1 Primary Contact Information" at bounding box center [347, 617] width 170 height 853
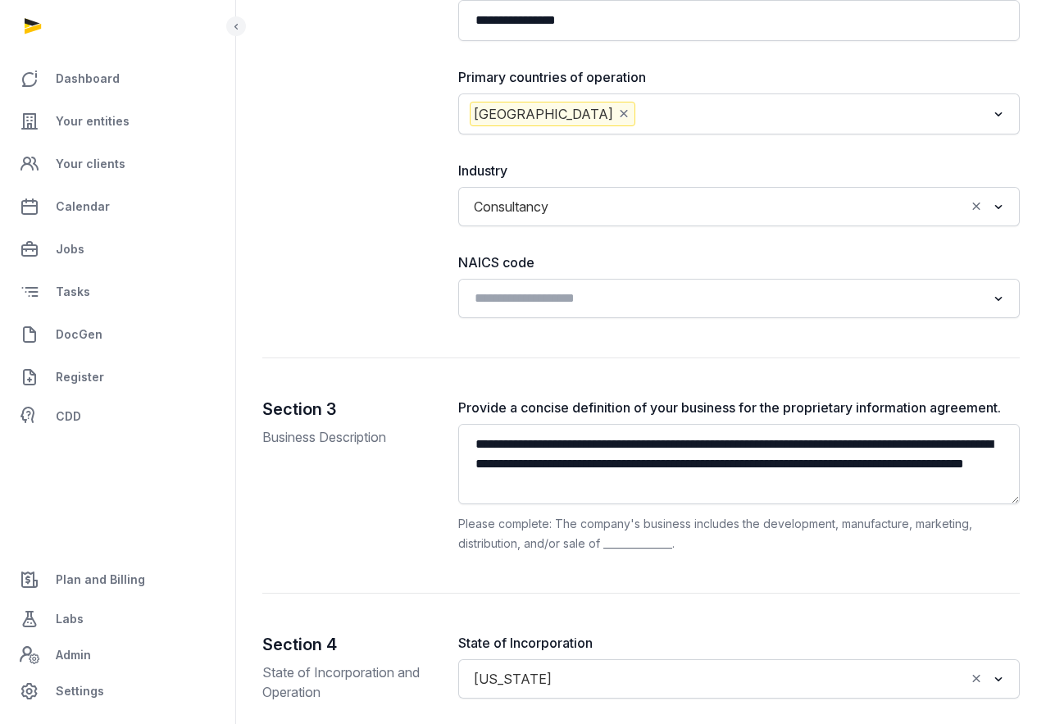
scroll to position [1397, 0]
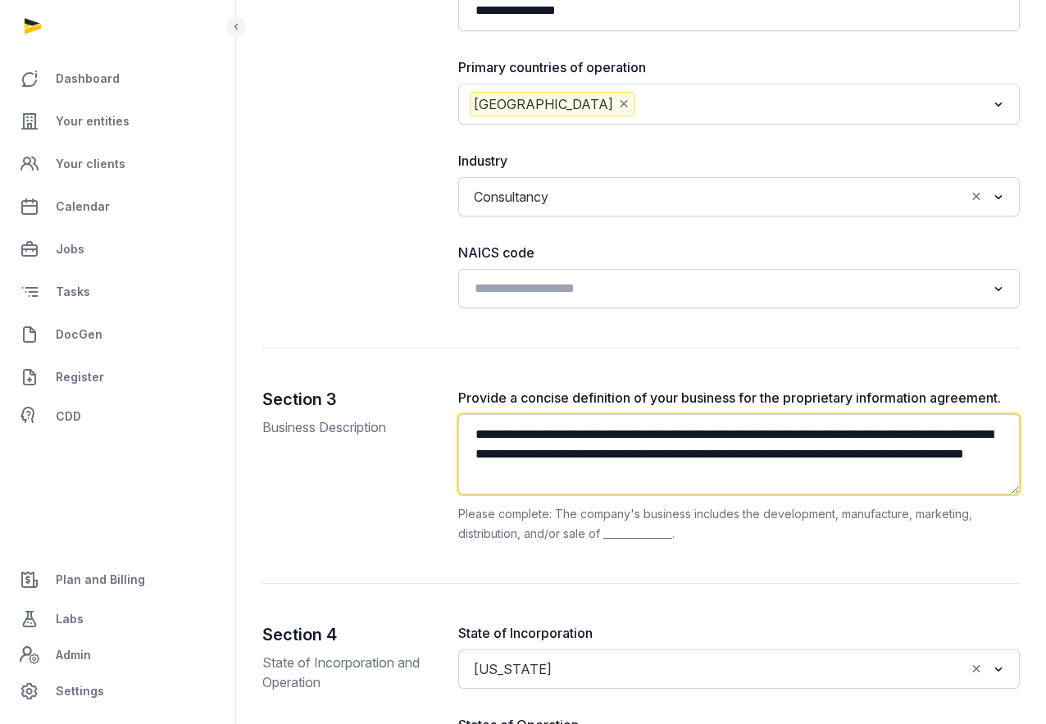
drag, startPoint x: 785, startPoint y: 458, endPoint x: 536, endPoint y: 389, distance: 257.8
click at [537, 391] on div "**********" at bounding box center [739, 466] width 562 height 156
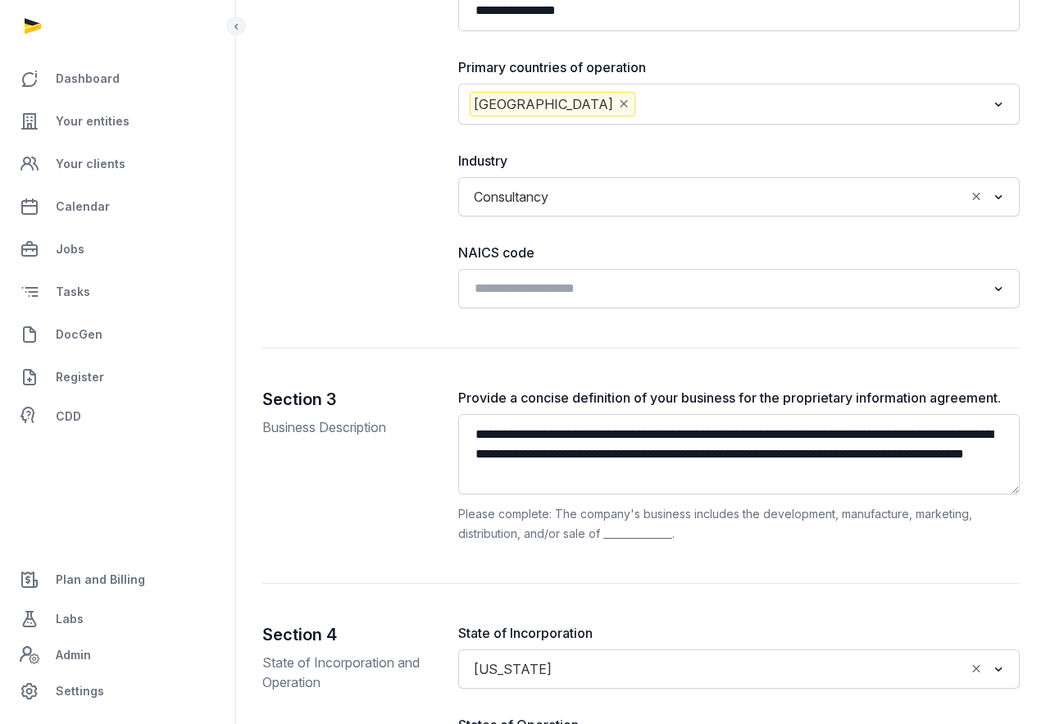
click at [382, 300] on div "**********" at bounding box center [641, 37] width 758 height 622
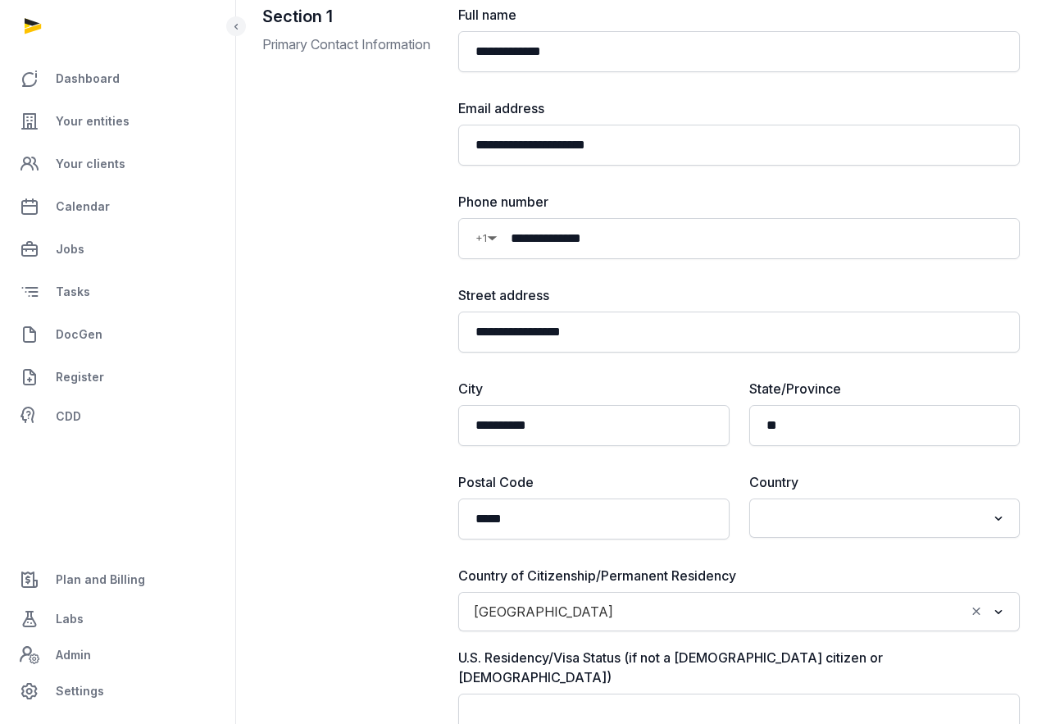
scroll to position [0, 0]
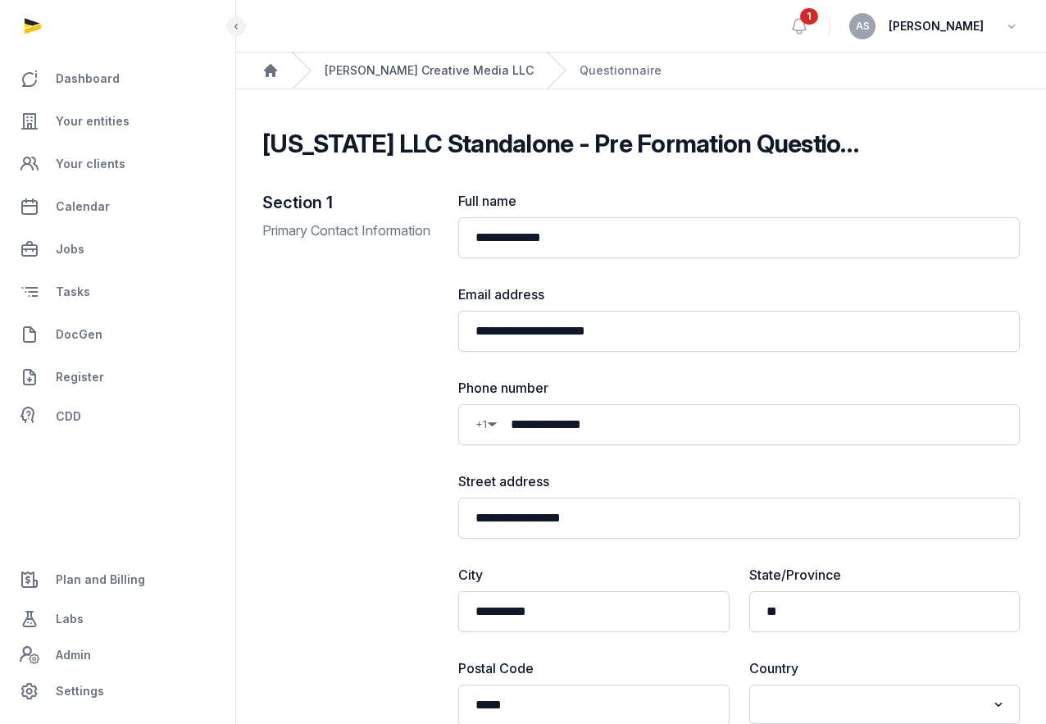
click at [412, 76] on link "[PERSON_NAME] Creative Media LLC" at bounding box center [429, 70] width 209 height 16
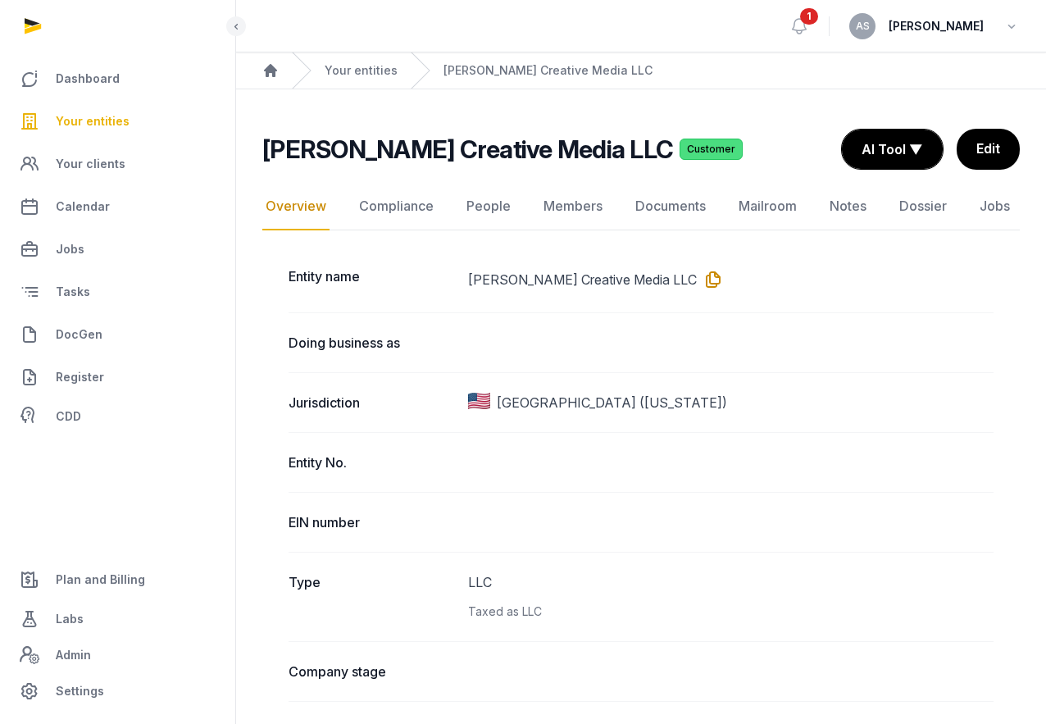
click at [658, 285] on dd "[PERSON_NAME] Creative Media LLC" at bounding box center [731, 279] width 526 height 26
click at [697, 277] on icon at bounding box center [710, 279] width 26 height 26
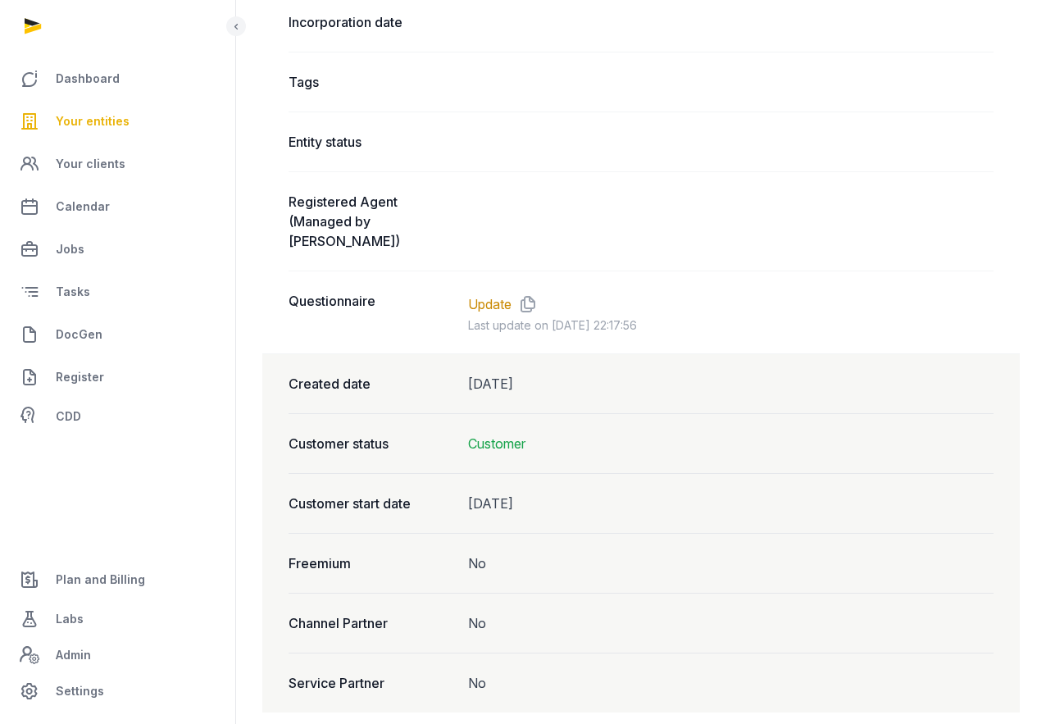
scroll to position [1149, 0]
click at [524, 289] on icon at bounding box center [525, 302] width 26 height 26
click at [485, 293] on link "Update" at bounding box center [489, 303] width 43 height 20
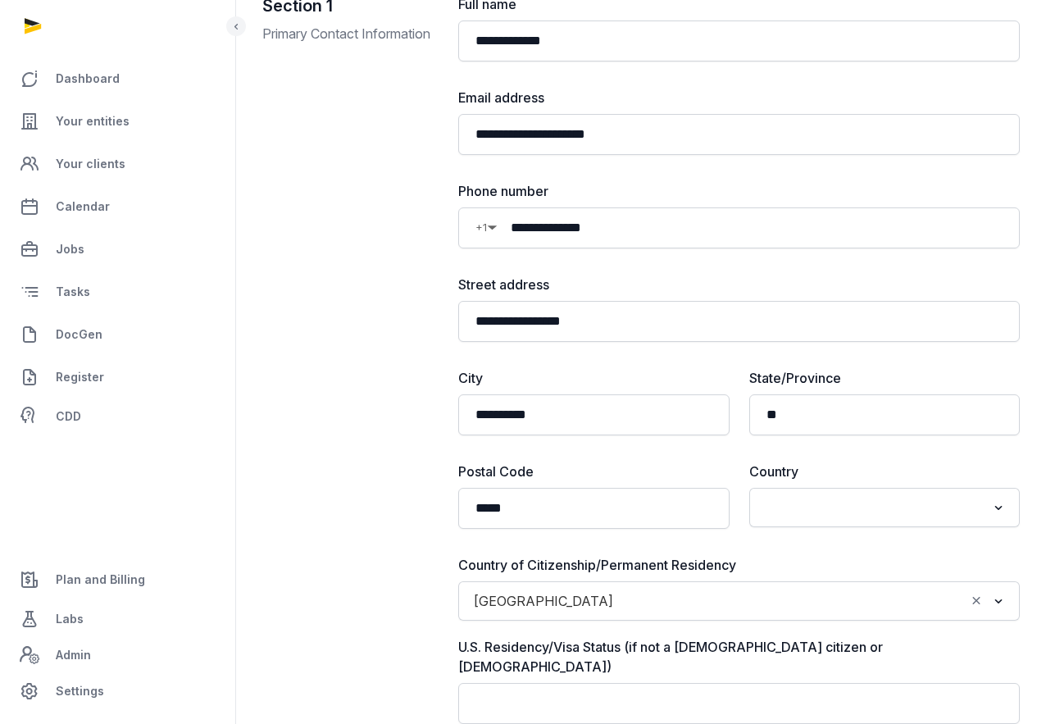
scroll to position [184, 0]
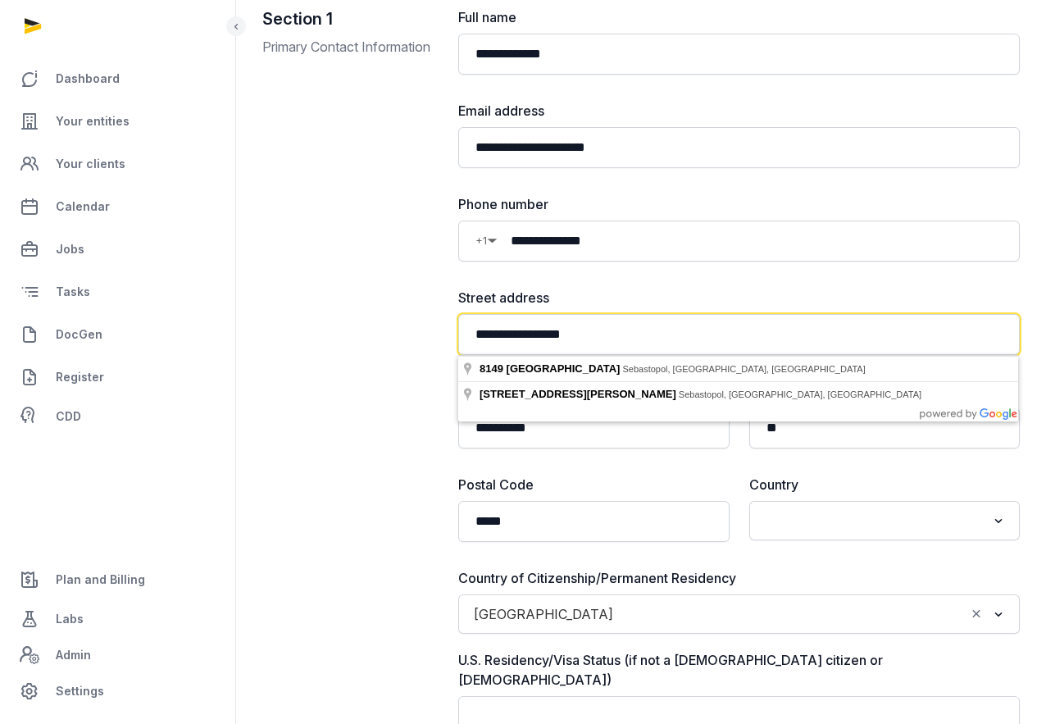
drag, startPoint x: 631, startPoint y: 329, endPoint x: 468, endPoint y: 331, distance: 163.2
click at [471, 331] on input "**********" at bounding box center [739, 334] width 562 height 41
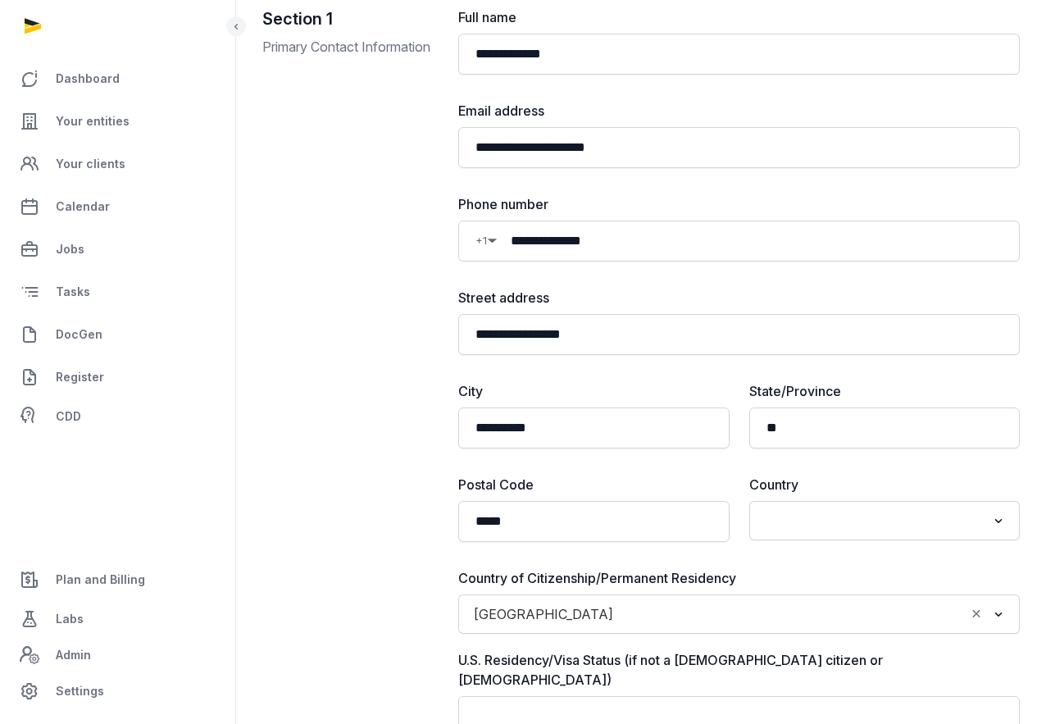
click at [378, 277] on div "Section 1 Primary Contact Information" at bounding box center [347, 433] width 170 height 853
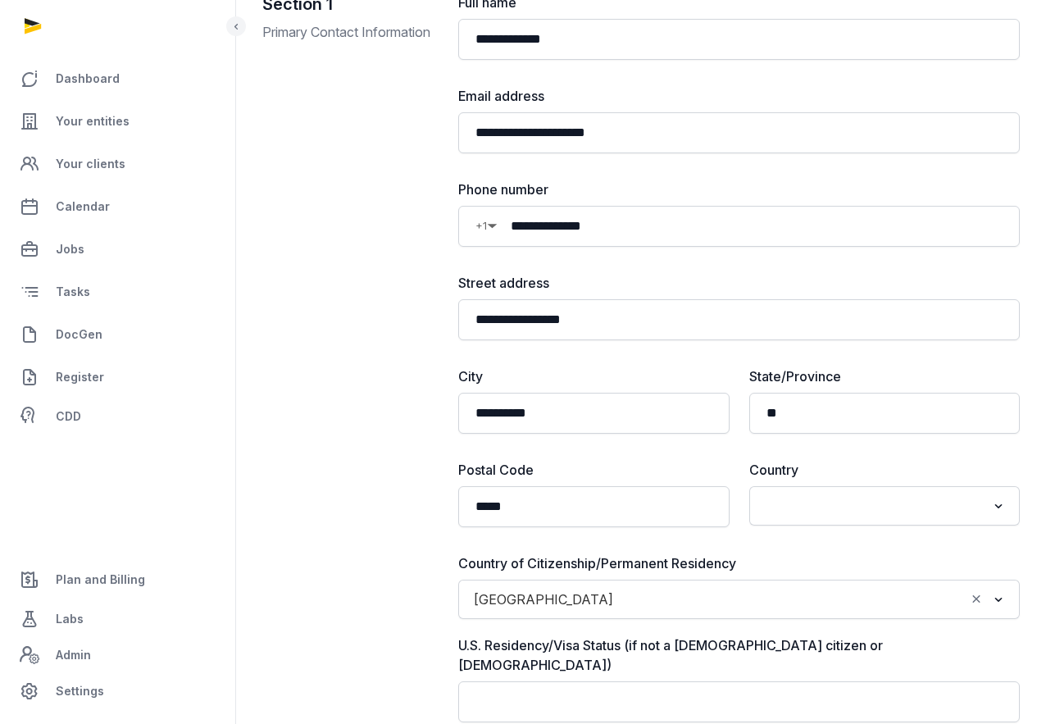
scroll to position [212, 0]
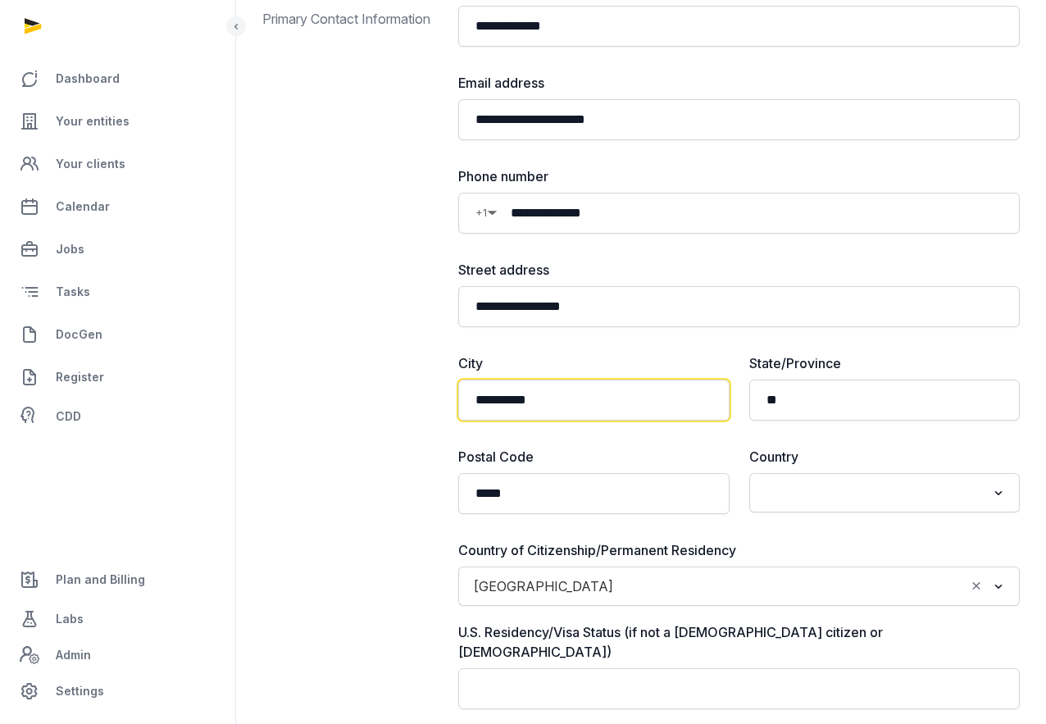
drag, startPoint x: 607, startPoint y: 392, endPoint x: 463, endPoint y: 388, distance: 143.5
click at [463, 388] on input "**********" at bounding box center [593, 400] width 271 height 41
click at [634, 362] on label "City" at bounding box center [593, 363] width 271 height 20
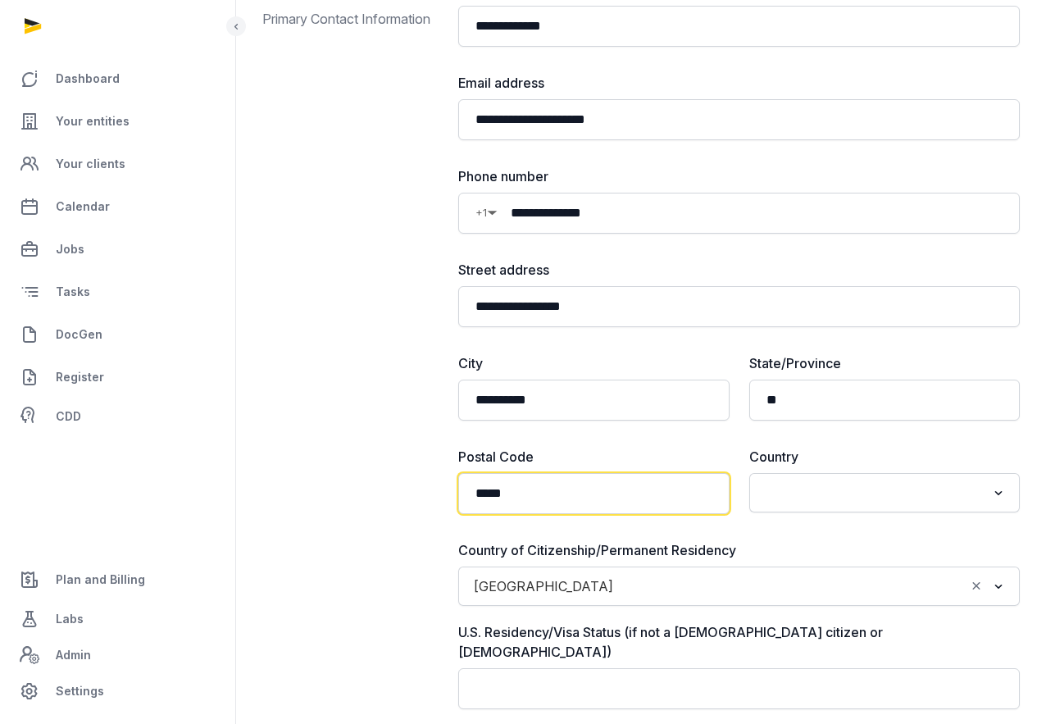
drag, startPoint x: 538, startPoint y: 499, endPoint x: 468, endPoint y: 491, distance: 70.2
click at [468, 492] on input "*****" at bounding box center [593, 493] width 271 height 41
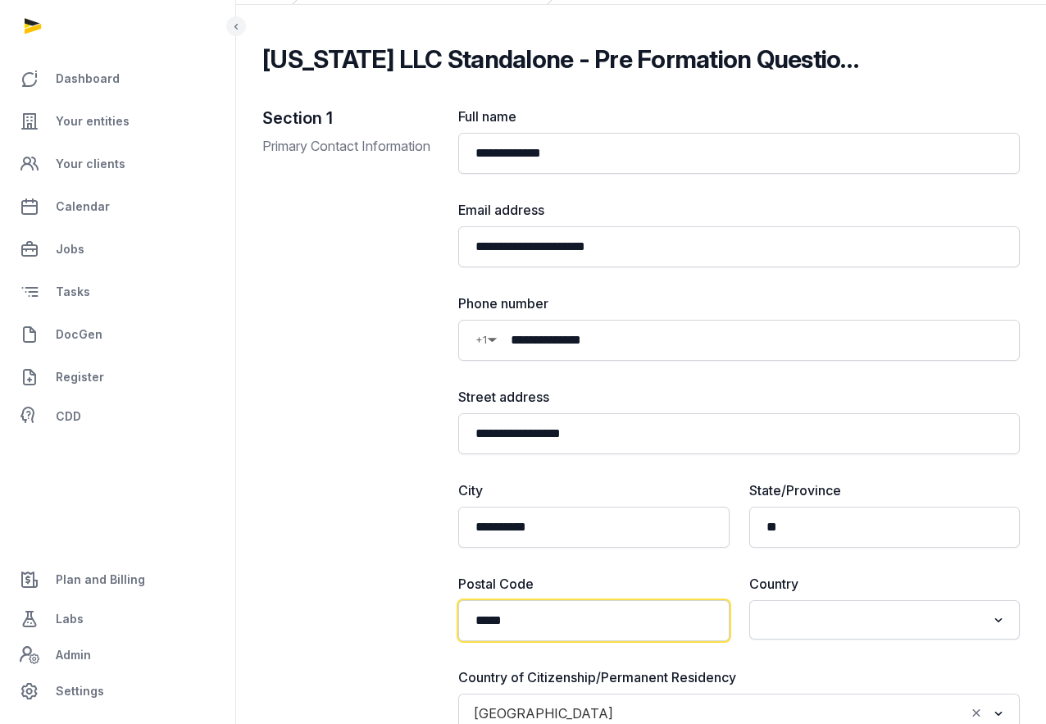
scroll to position [44, 0]
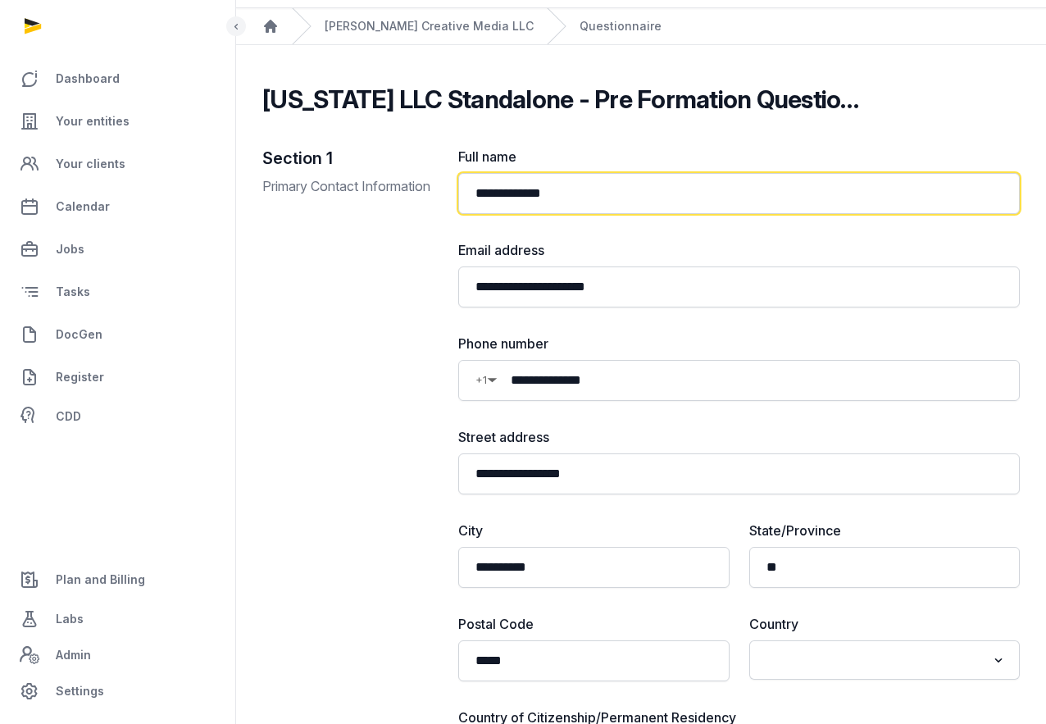
drag, startPoint x: 585, startPoint y: 196, endPoint x: 462, endPoint y: 216, distance: 123.7
click at [461, 206] on input "**********" at bounding box center [739, 193] width 562 height 41
drag, startPoint x: 516, startPoint y: 193, endPoint x: 442, endPoint y: 188, distance: 74.0
click at [444, 190] on div "**********" at bounding box center [641, 593] width 758 height 893
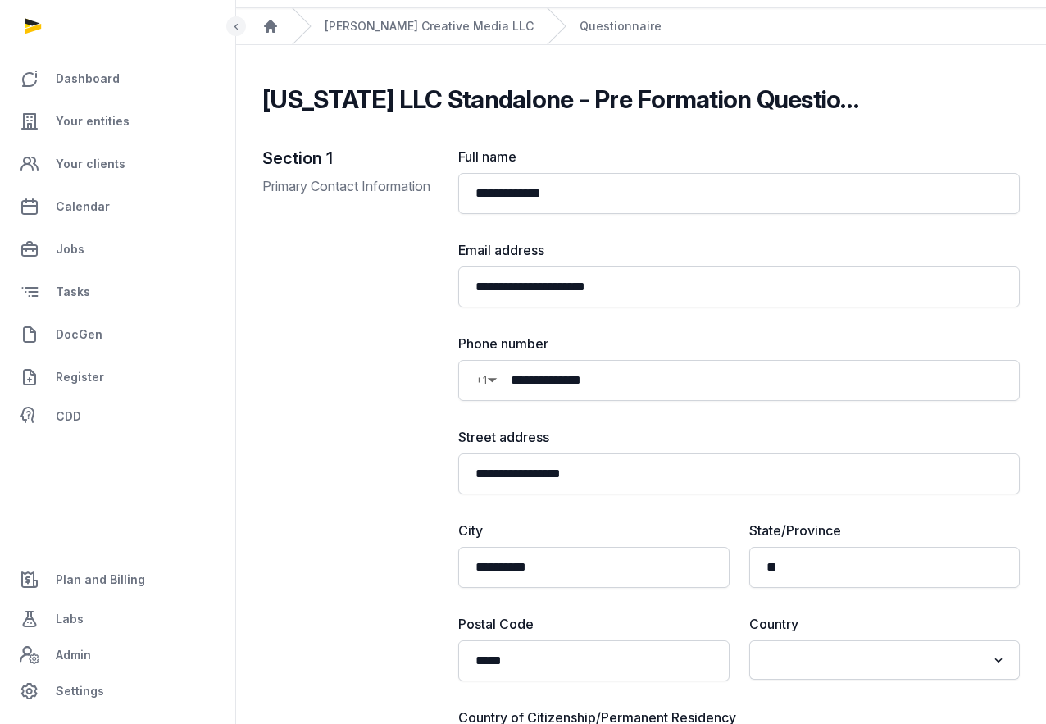
click at [869, 148] on label "Full name" at bounding box center [739, 157] width 562 height 20
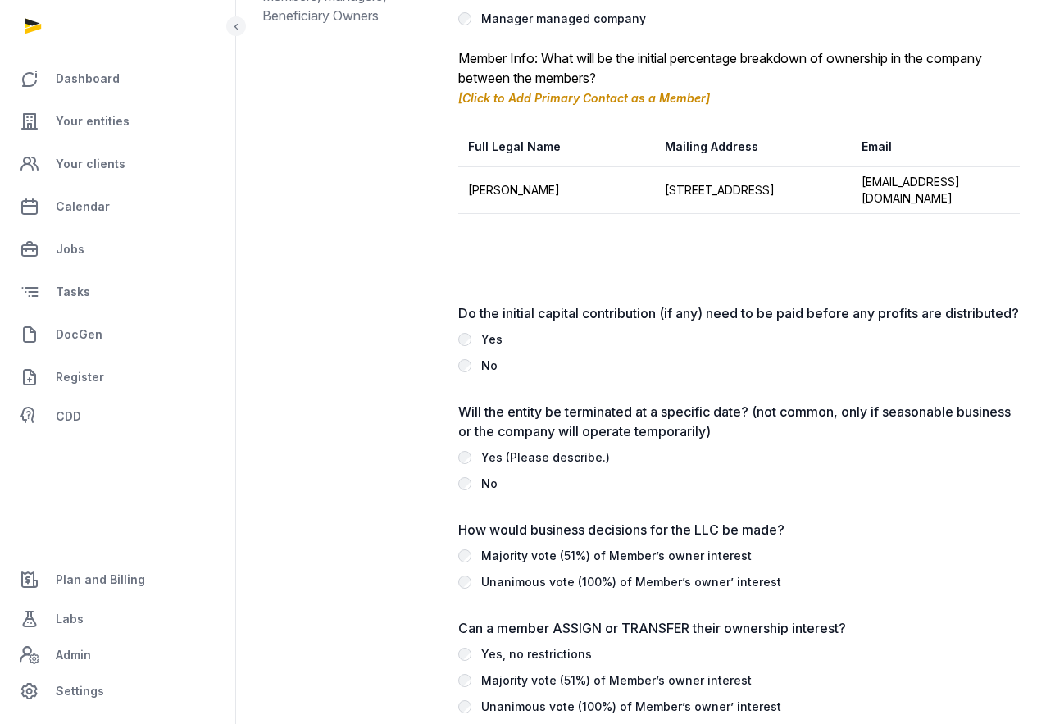
scroll to position [3048, 0]
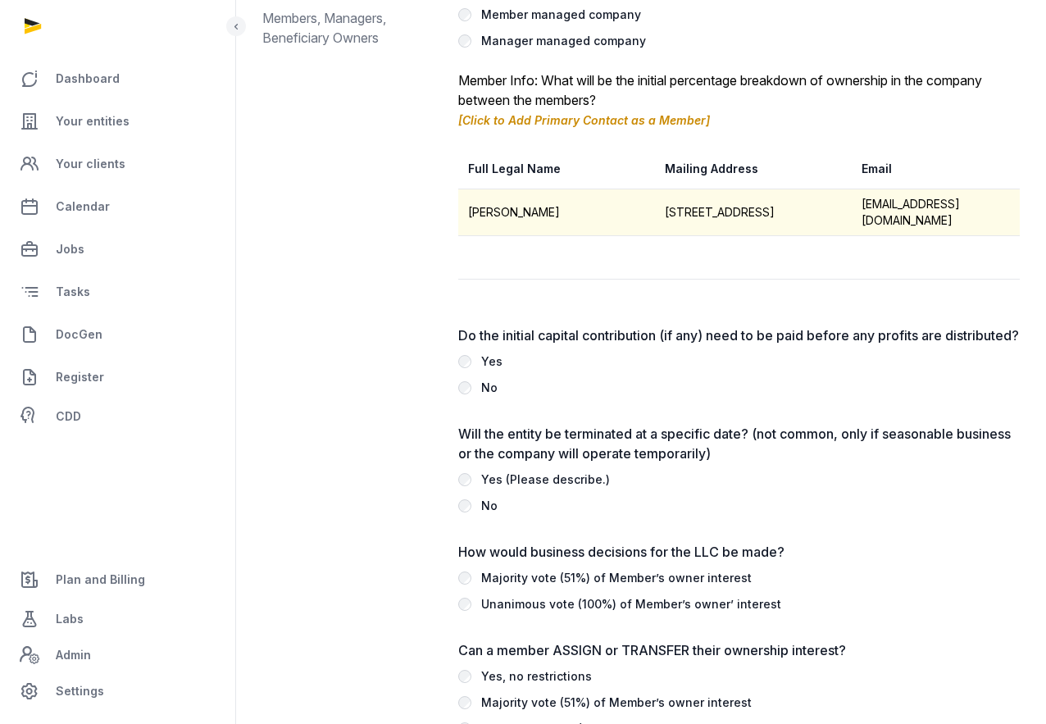
drag, startPoint x: 599, startPoint y: 184, endPoint x: 458, endPoint y: 184, distance: 141.0
click at [458, 189] on td "[PERSON_NAME]" at bounding box center [556, 212] width 197 height 47
copy td "[PERSON_NAME]"
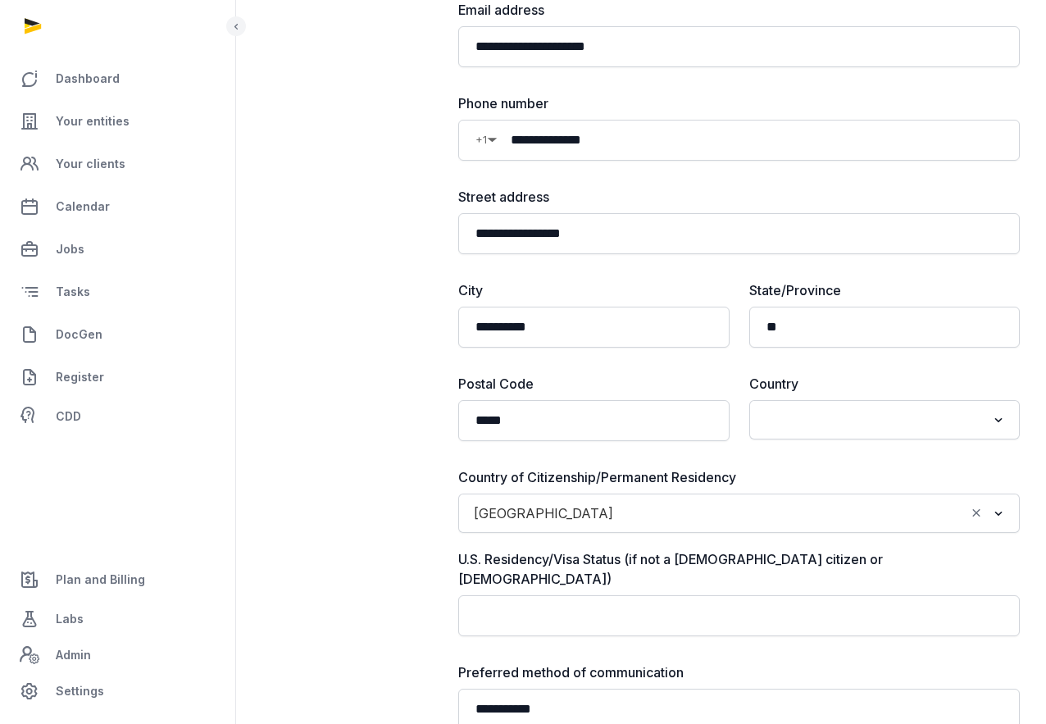
scroll to position [0, 0]
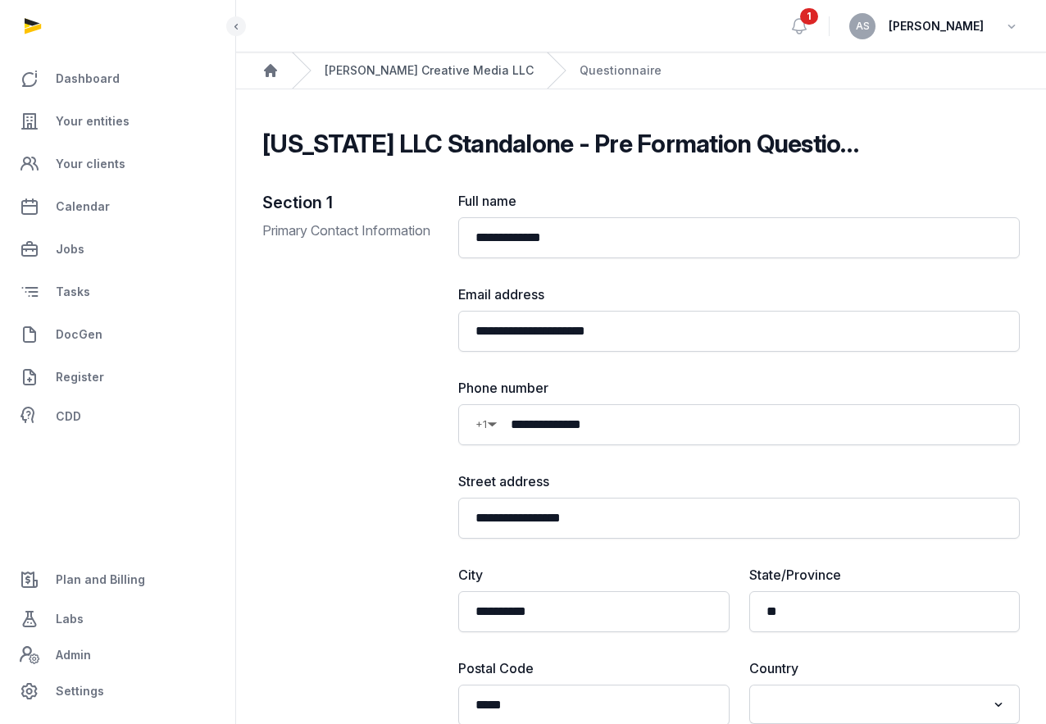
click at [409, 72] on link "[PERSON_NAME] Creative Media LLC" at bounding box center [429, 70] width 209 height 16
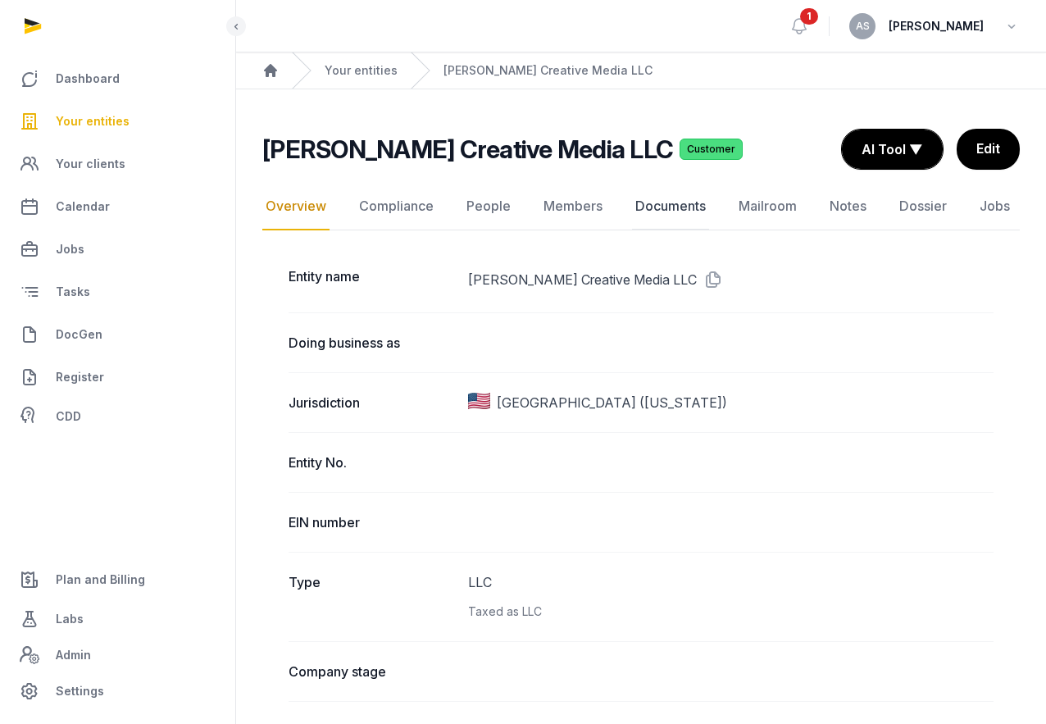
click at [665, 199] on link "Documents" at bounding box center [670, 207] width 77 height 48
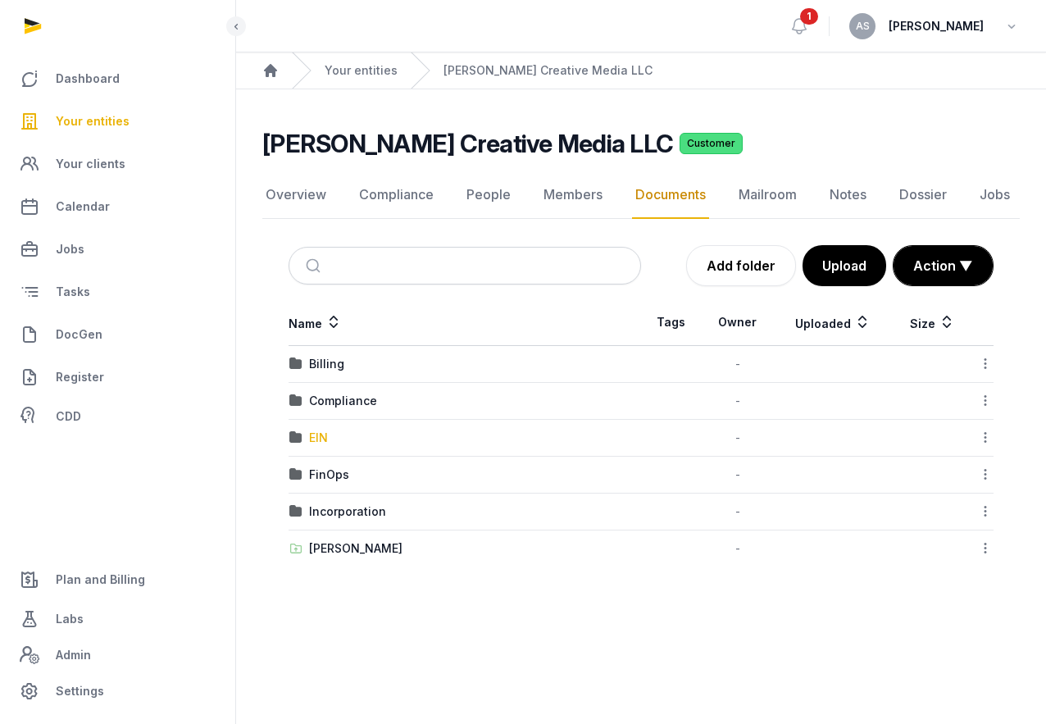
click at [321, 441] on div "EIN" at bounding box center [318, 438] width 19 height 16
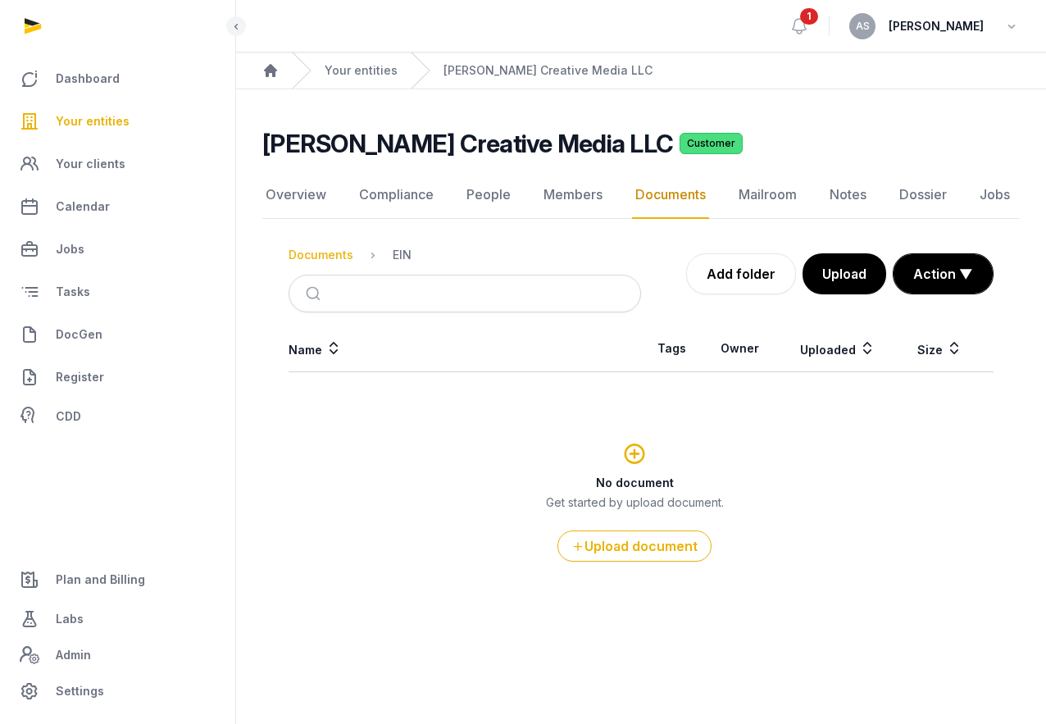
click at [327, 253] on div "Documents" at bounding box center [321, 255] width 65 height 16
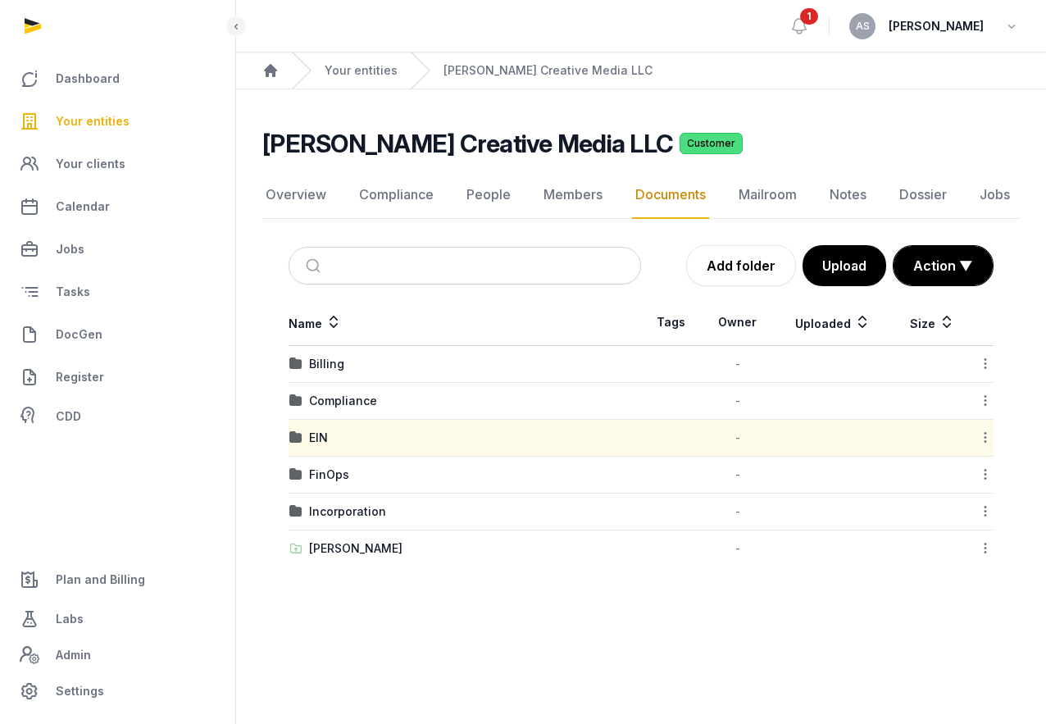
click at [112, 120] on span "Your entities" at bounding box center [93, 122] width 74 height 20
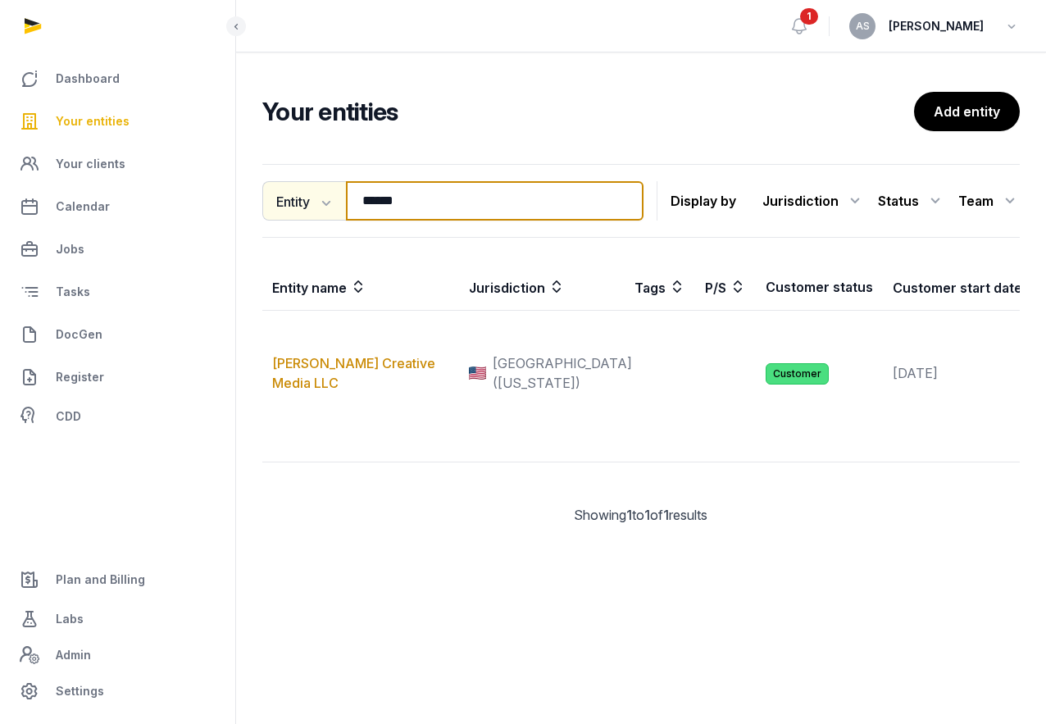
drag, startPoint x: 418, startPoint y: 202, endPoint x: 268, endPoint y: 182, distance: 151.3
click at [269, 193] on div "Entity Entity People Tags Services ****** Search" at bounding box center [452, 200] width 381 height 39
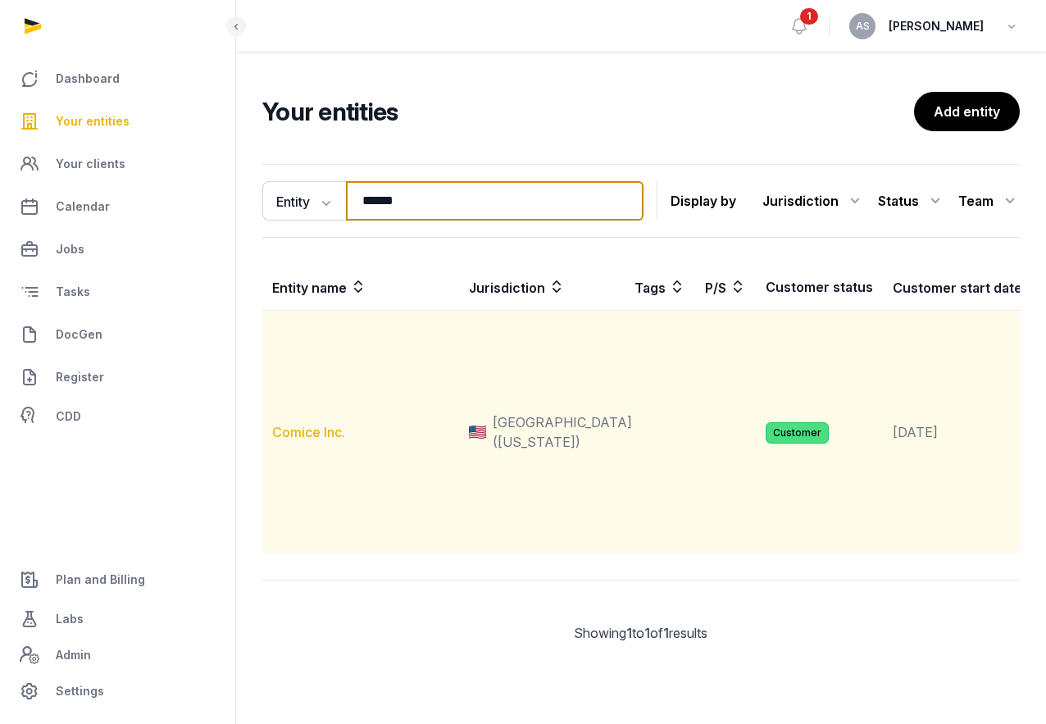
type input "******"
click at [330, 440] on link "Comice Inc." at bounding box center [308, 432] width 73 height 16
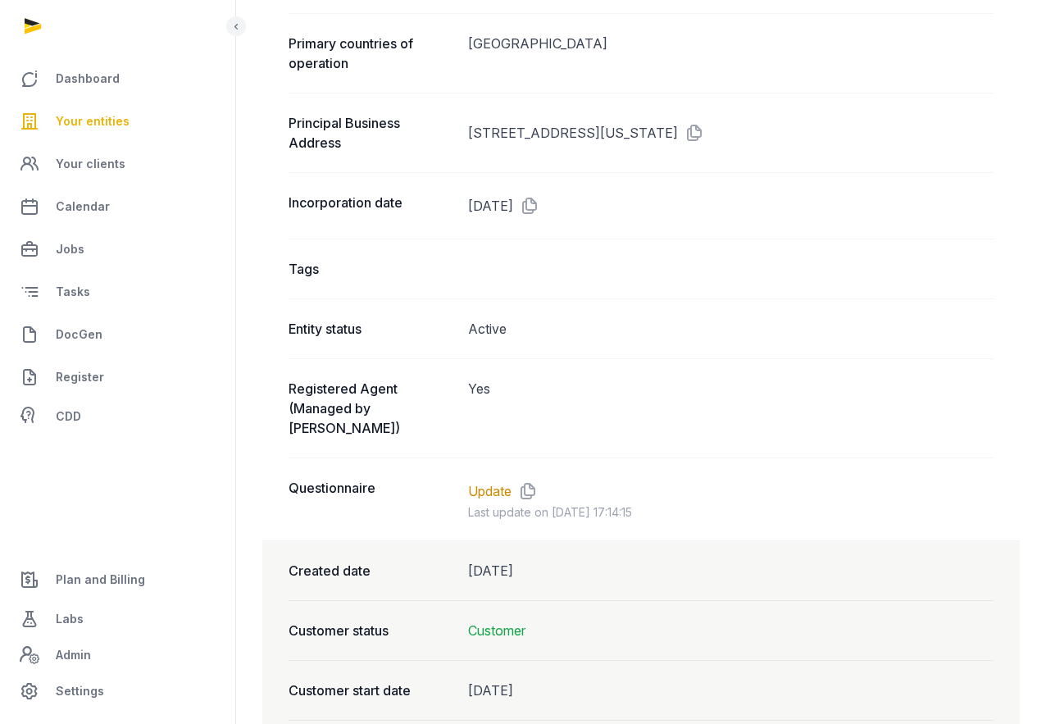
scroll to position [1223, 0]
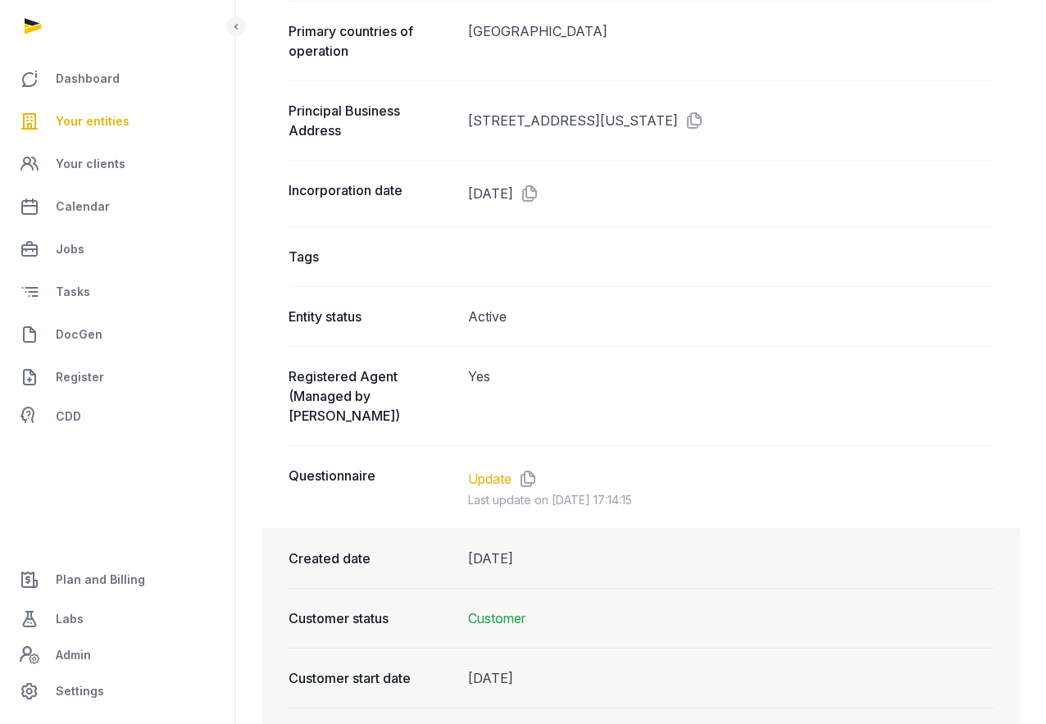
click at [499, 469] on link "Update" at bounding box center [489, 479] width 43 height 20
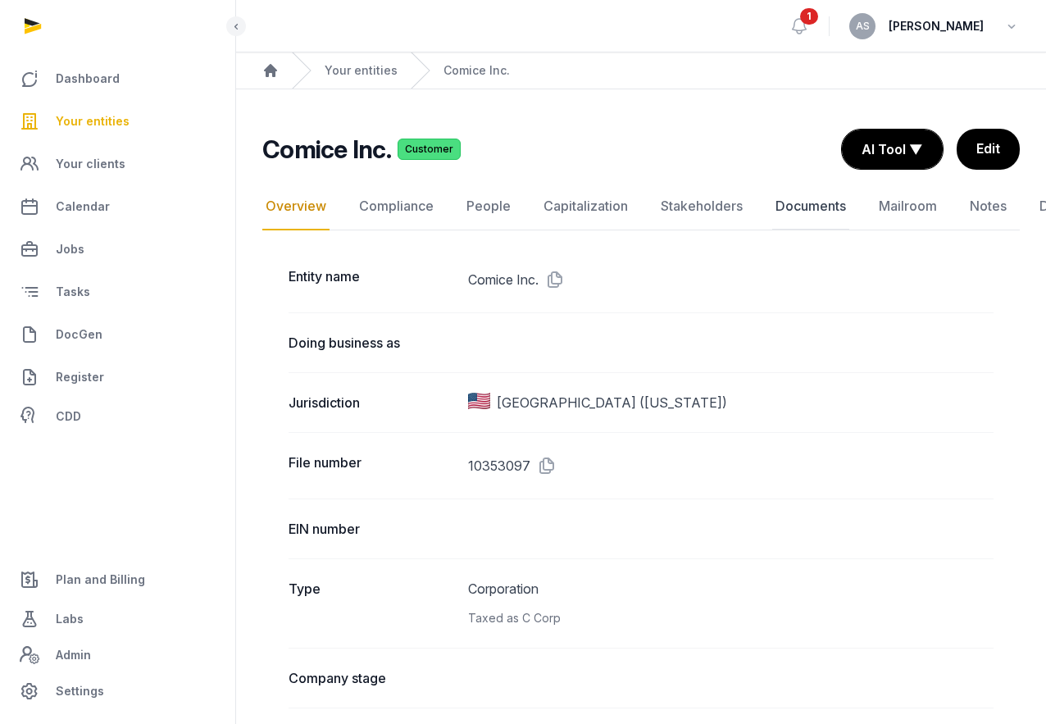
click at [803, 200] on link "Documents" at bounding box center [810, 207] width 77 height 48
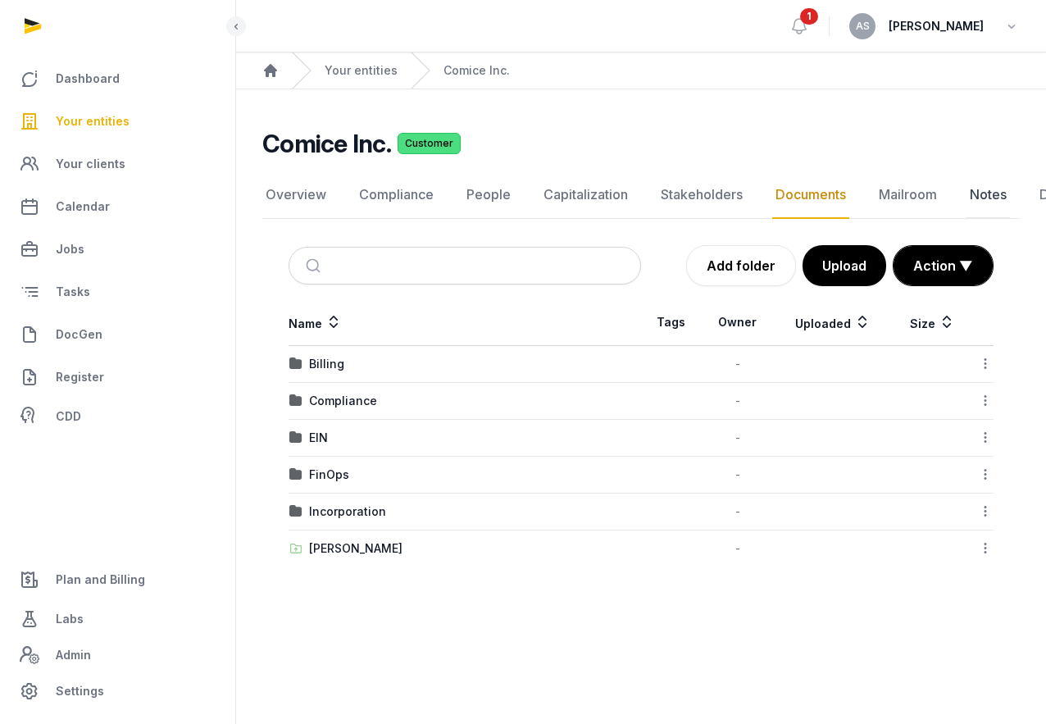
click at [974, 189] on link "Notes" at bounding box center [988, 195] width 43 height 48
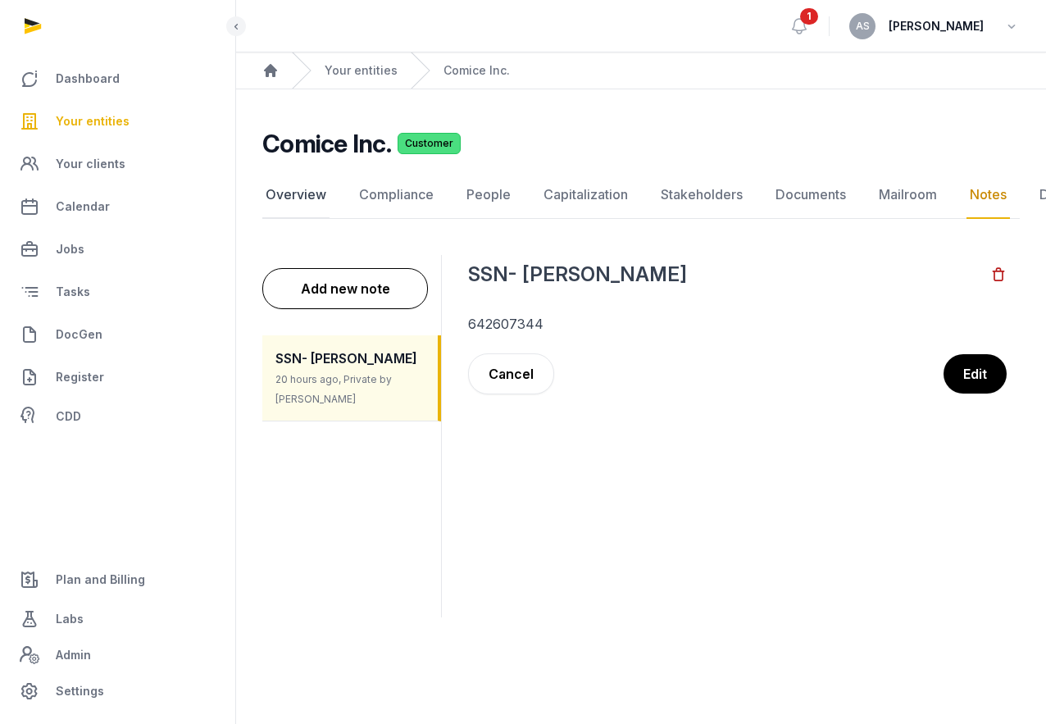
click at [303, 192] on link "Overview" at bounding box center [295, 195] width 67 height 48
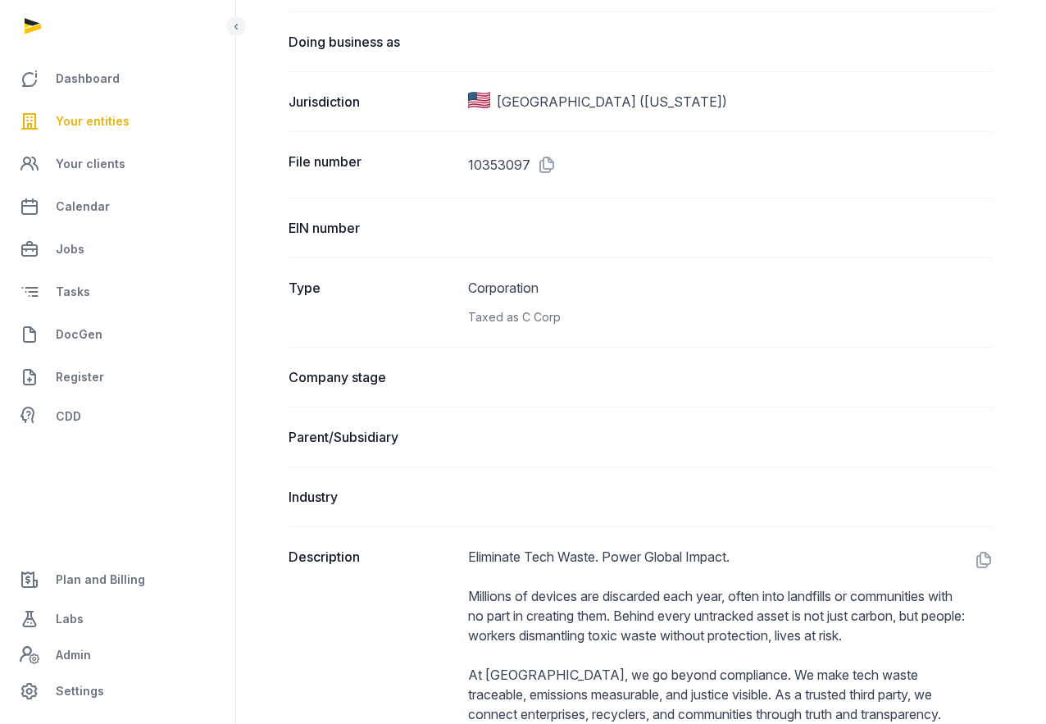
scroll to position [309, 0]
